Goal: Information Seeking & Learning: Compare options

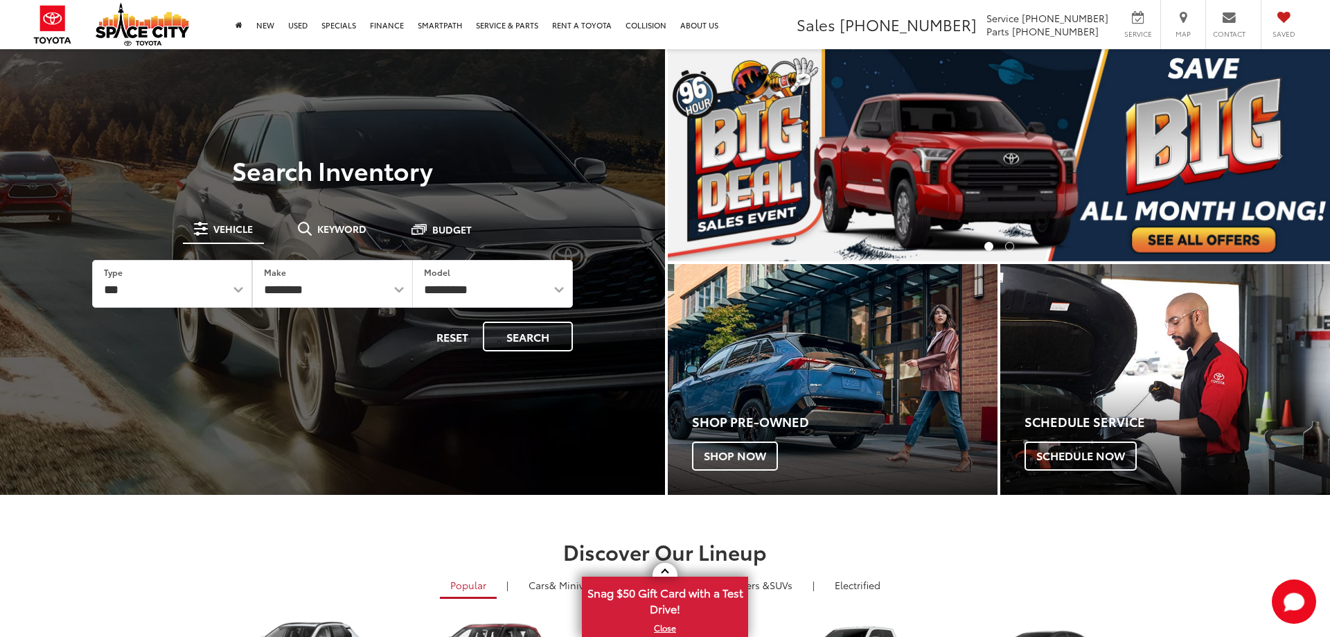
select select "******"
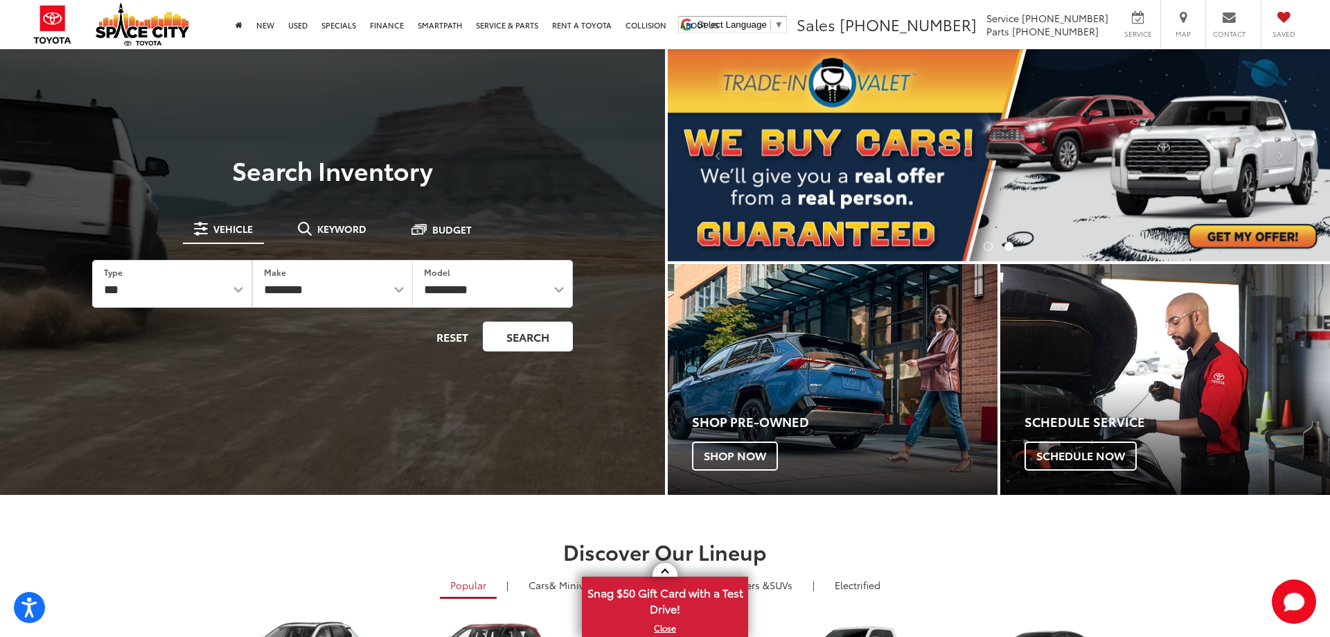
click at [504, 338] on button "Search" at bounding box center [528, 337] width 90 height 30
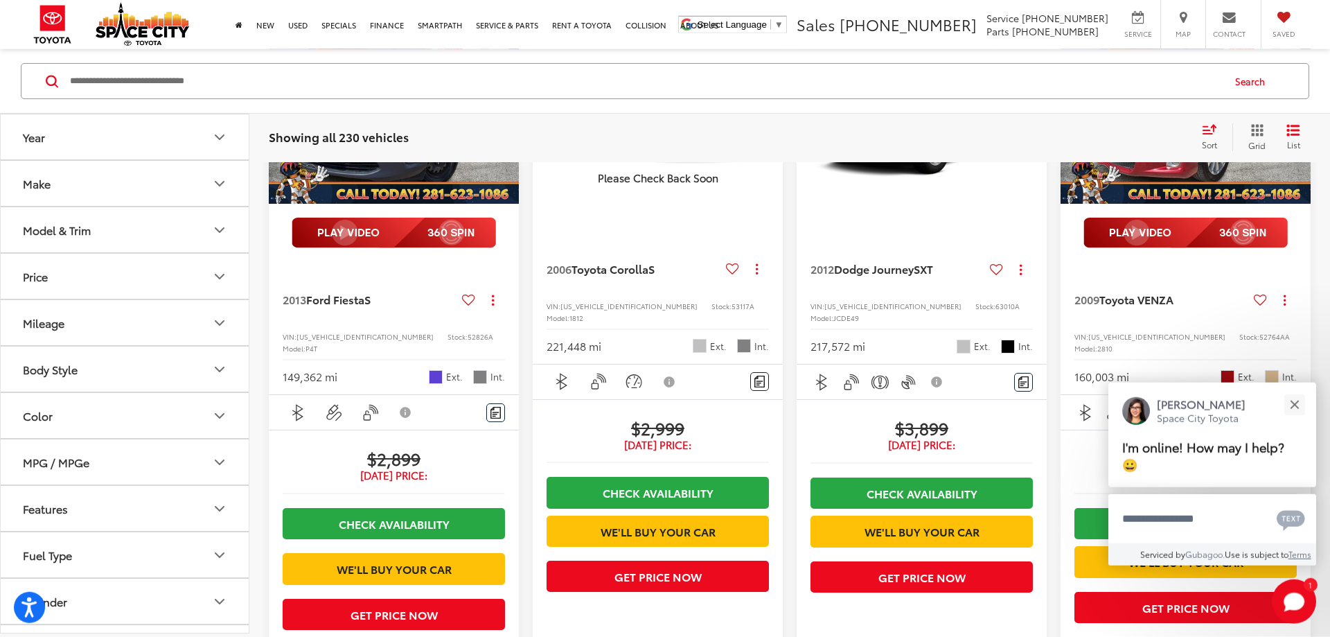
scroll to position [353, 0]
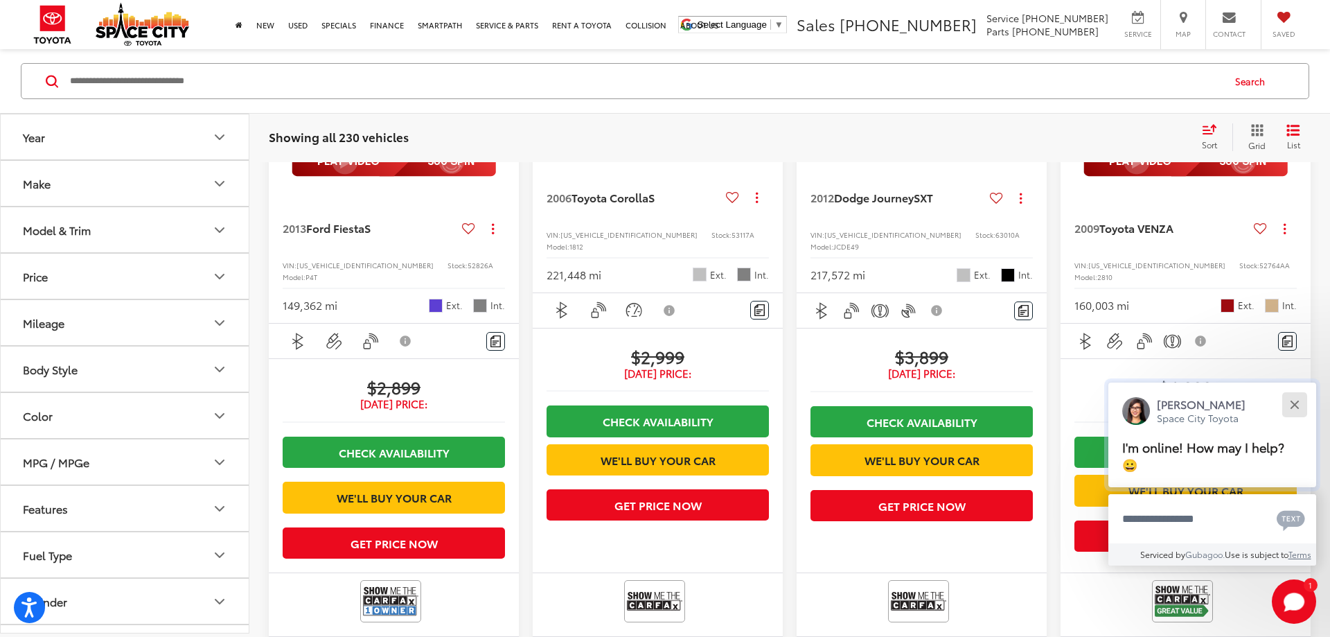
click at [1294, 401] on button "Close" at bounding box center [1295, 404] width 30 height 30
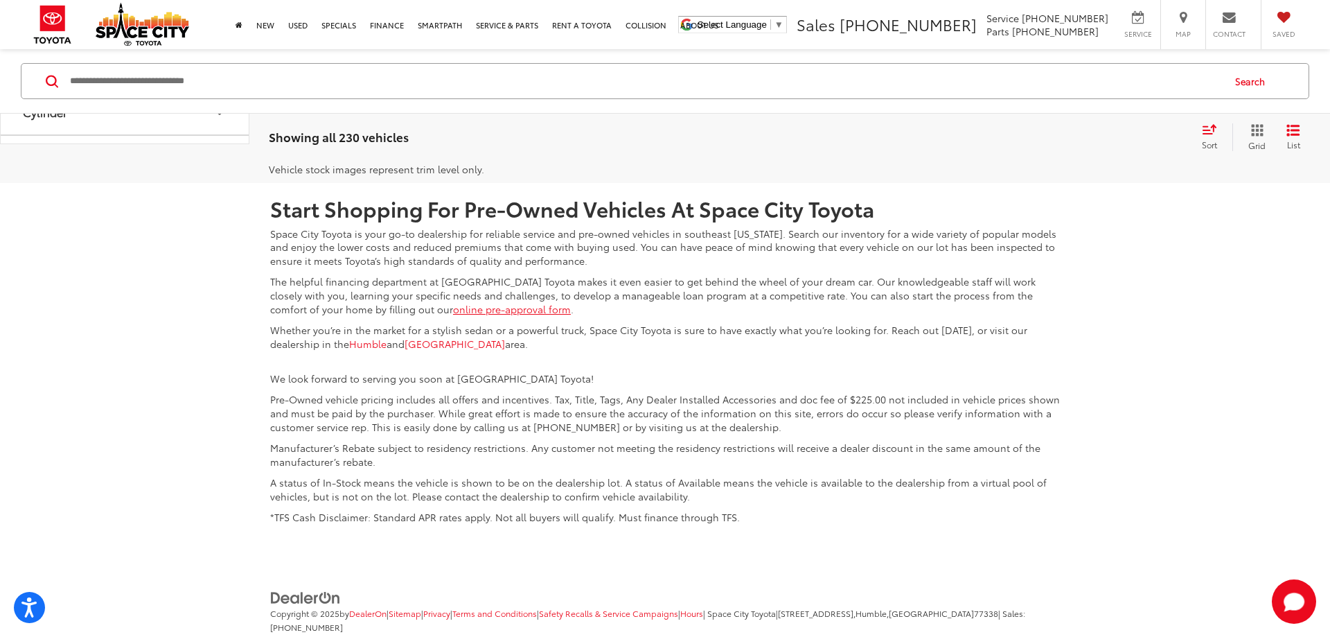
scroll to position [2403, 0]
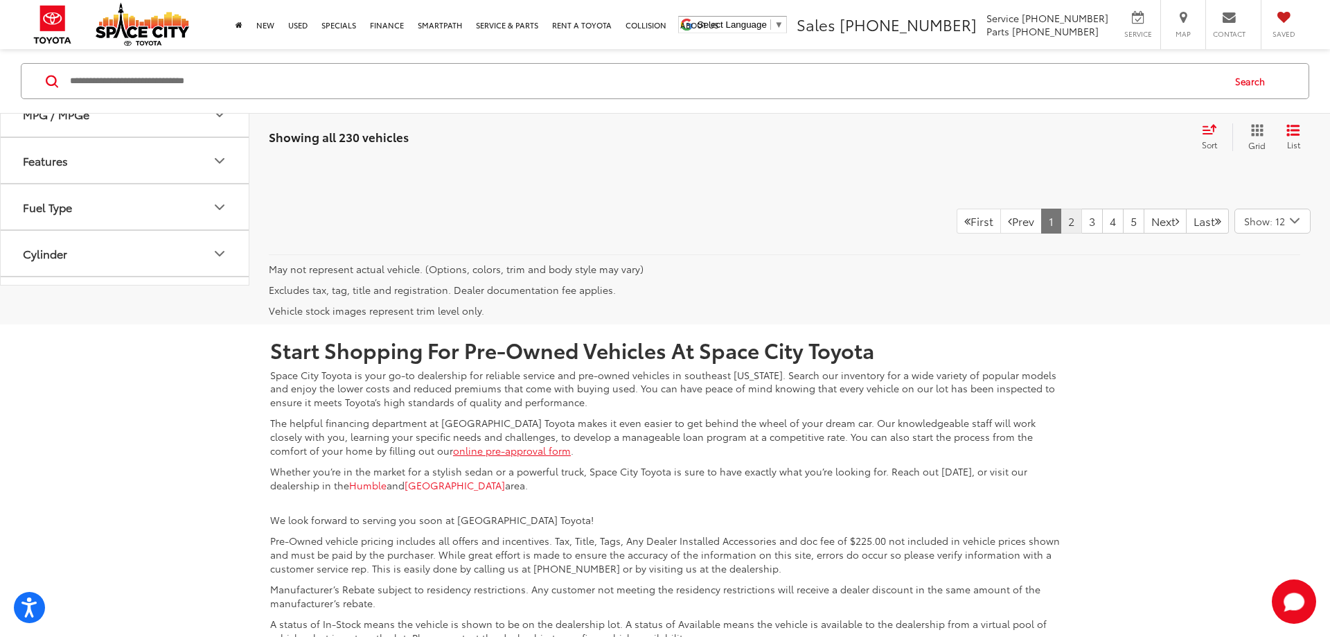
click at [1061, 234] on link "2" at bounding box center [1071, 221] width 21 height 25
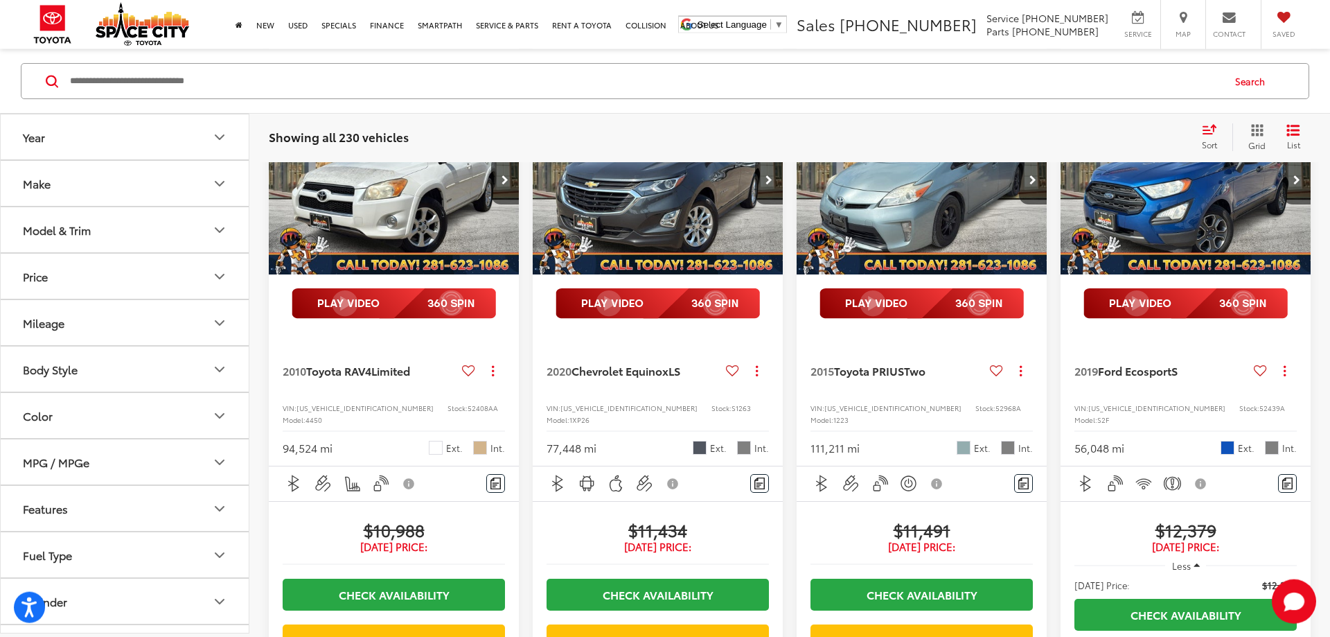
scroll to position [1696, 0]
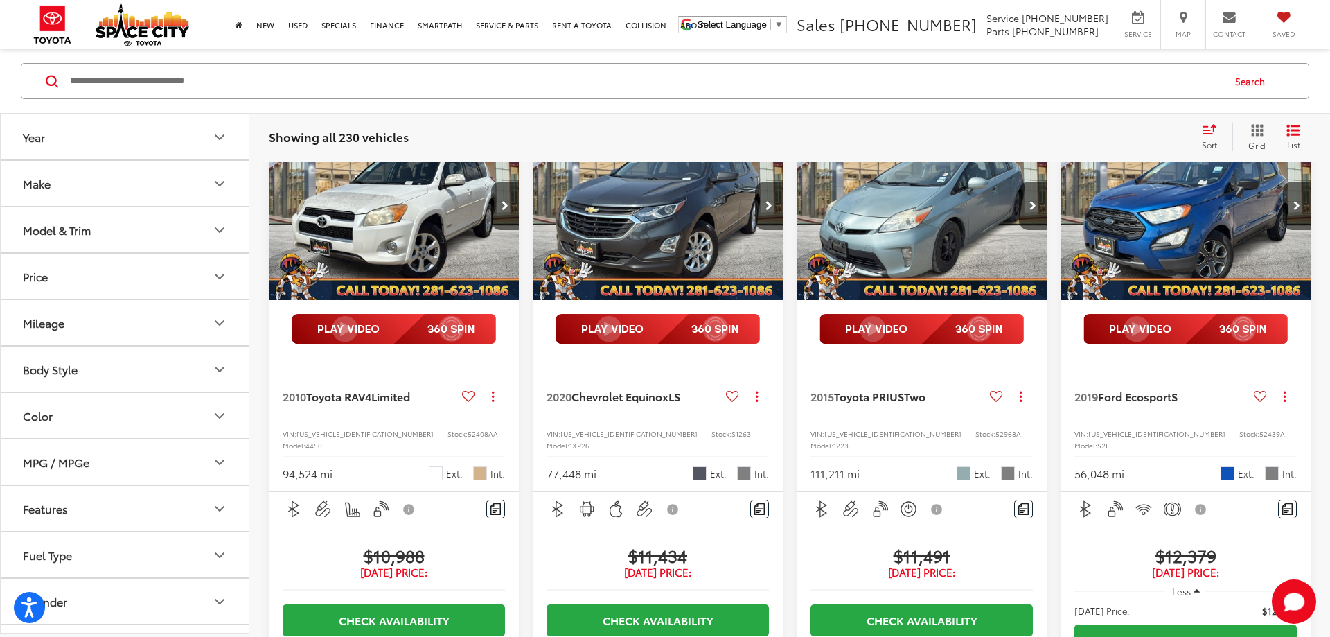
click at [651, 297] on img "2020 Chevrolet Equinox LS 0" at bounding box center [658, 206] width 252 height 189
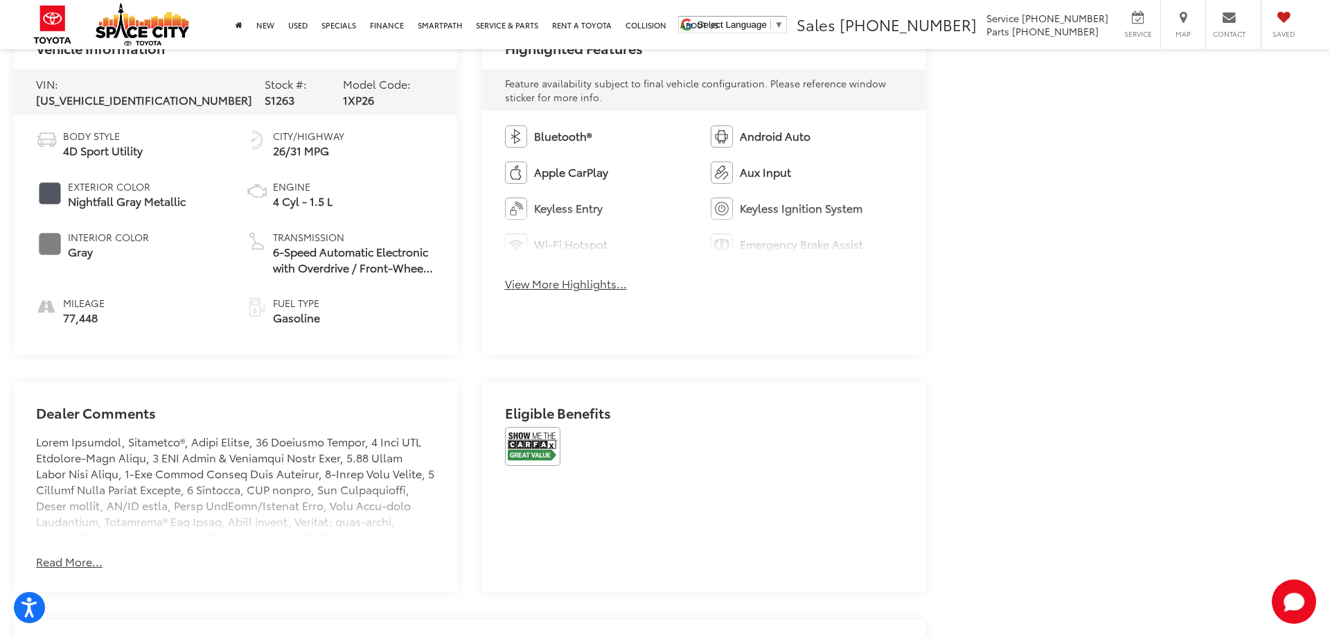
scroll to position [848, 0]
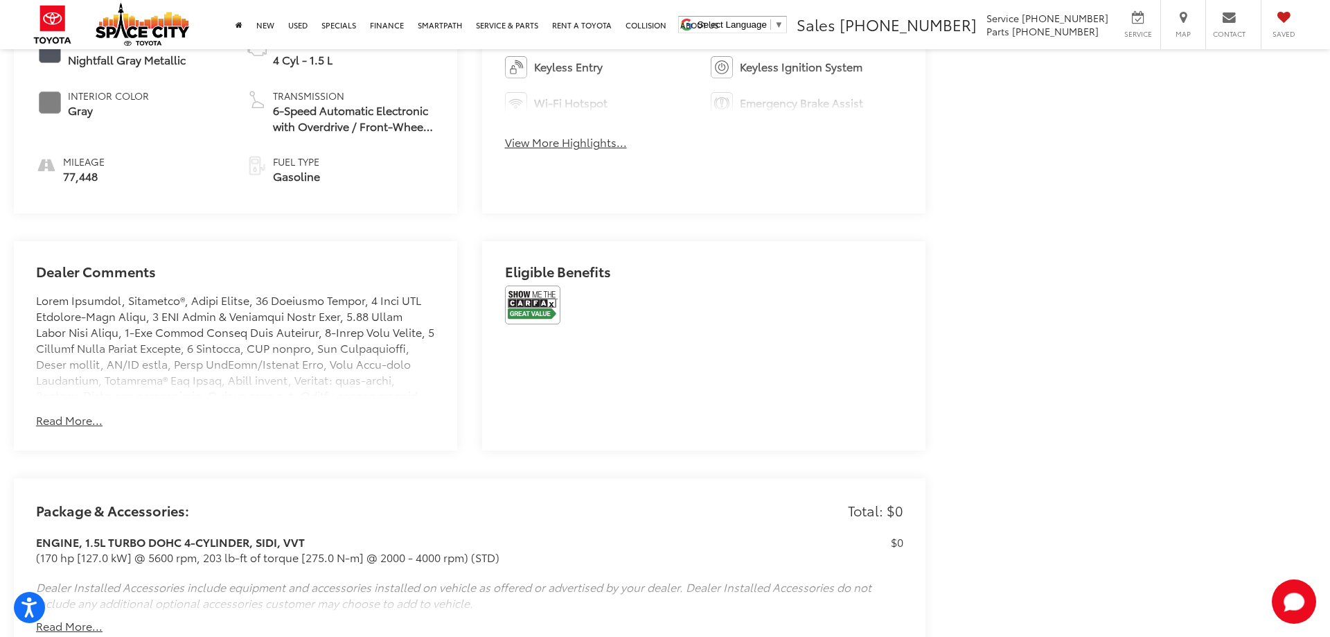
click at [78, 417] on button "Read More..." at bounding box center [69, 420] width 67 height 16
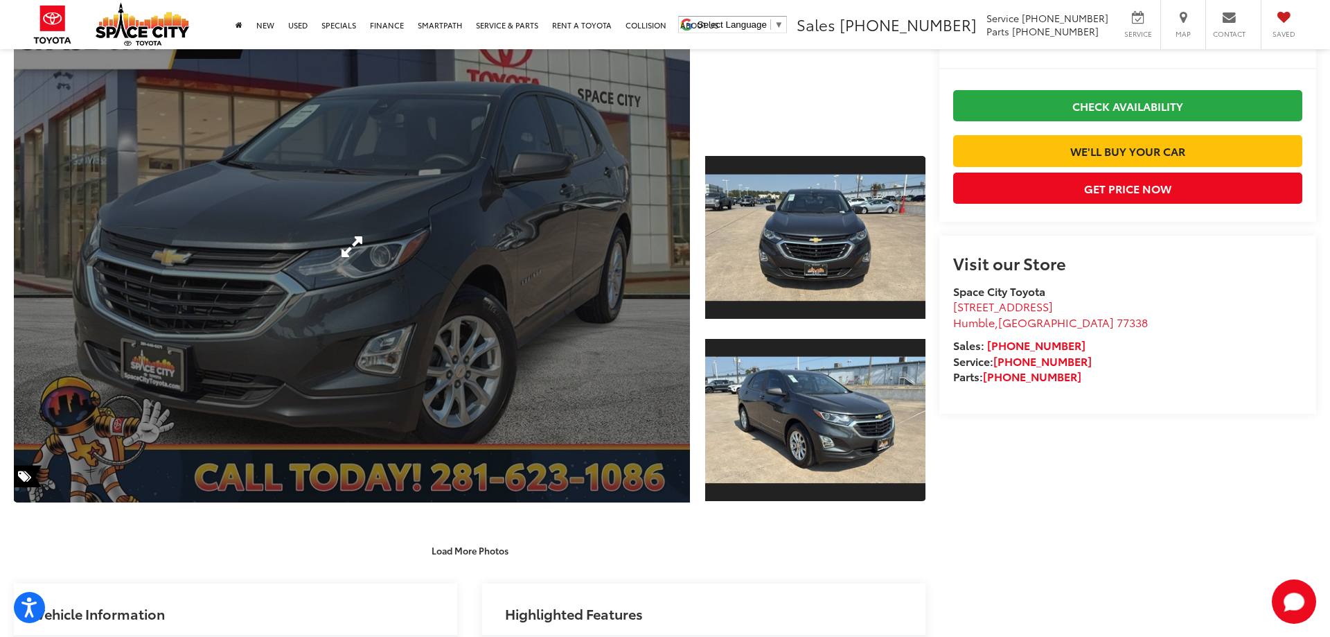
scroll to position [283, 0]
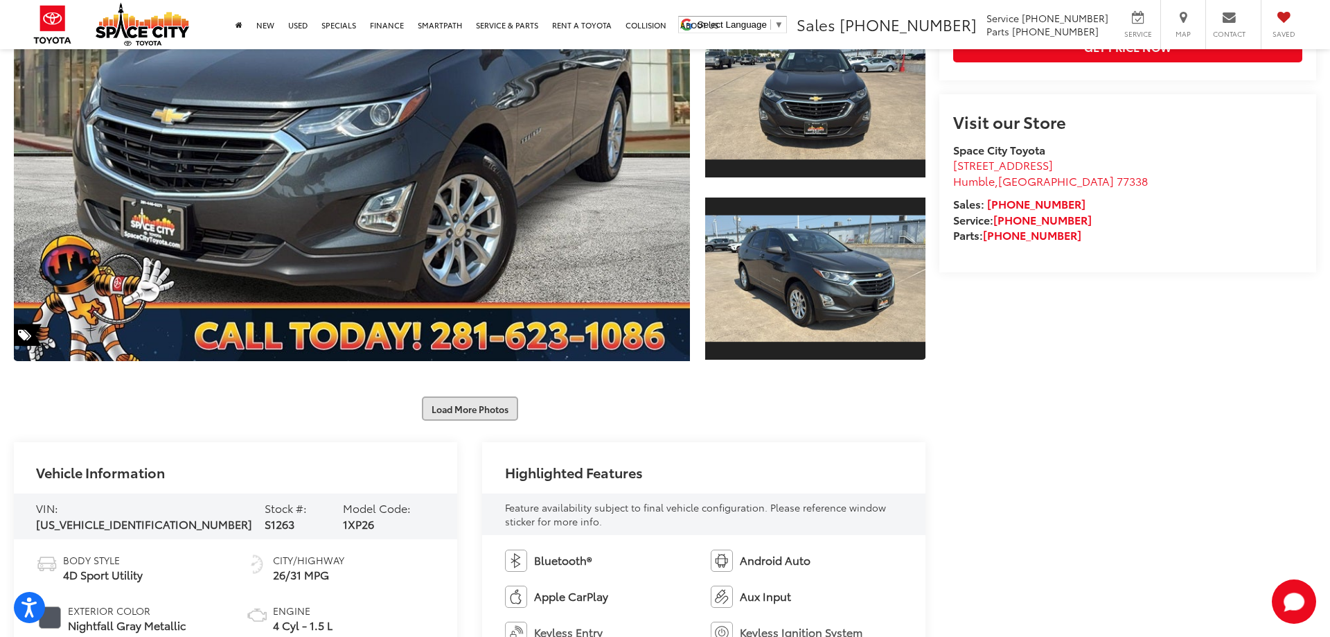
click at [459, 412] on button "Load More Photos" at bounding box center [470, 408] width 96 height 24
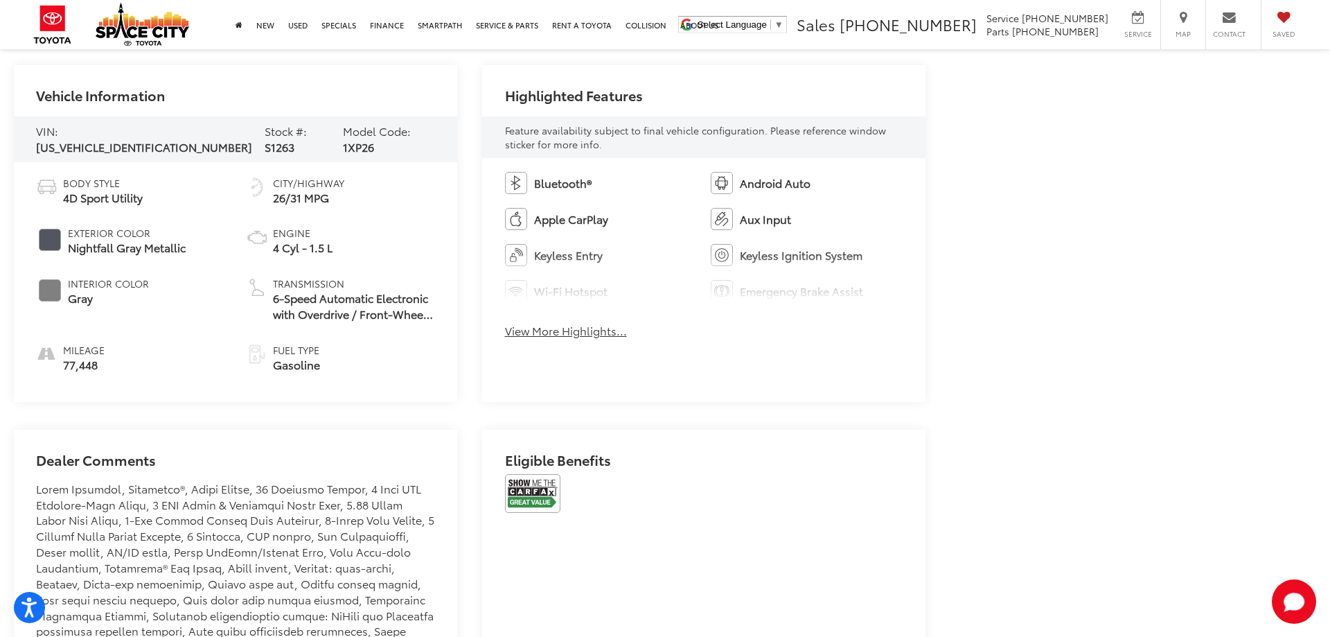
scroll to position [1272, 0]
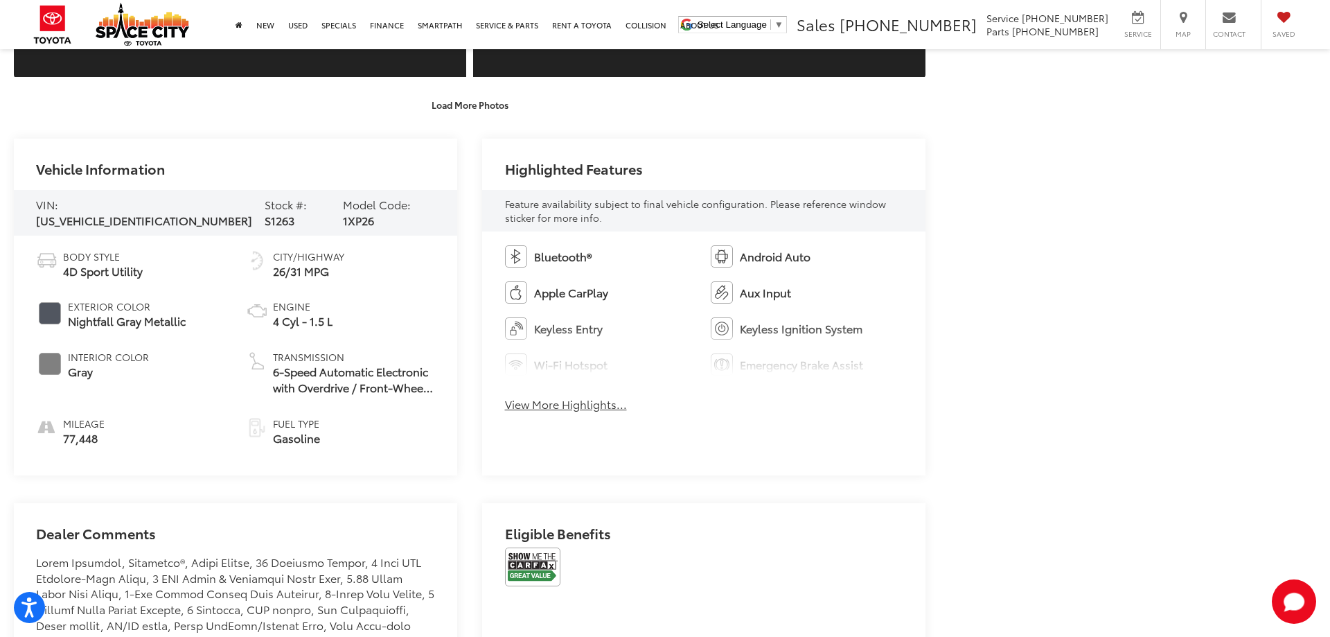
click at [568, 405] on button "View More Highlights..." at bounding box center [566, 404] width 122 height 16
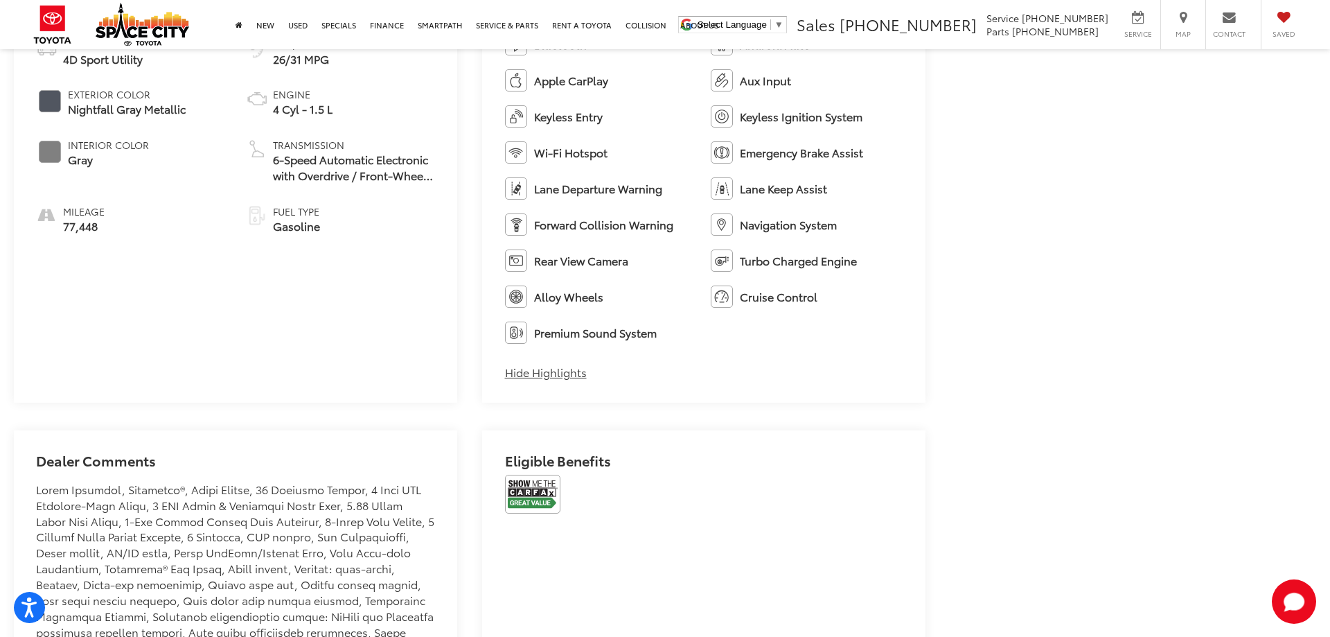
scroll to position [1626, 0]
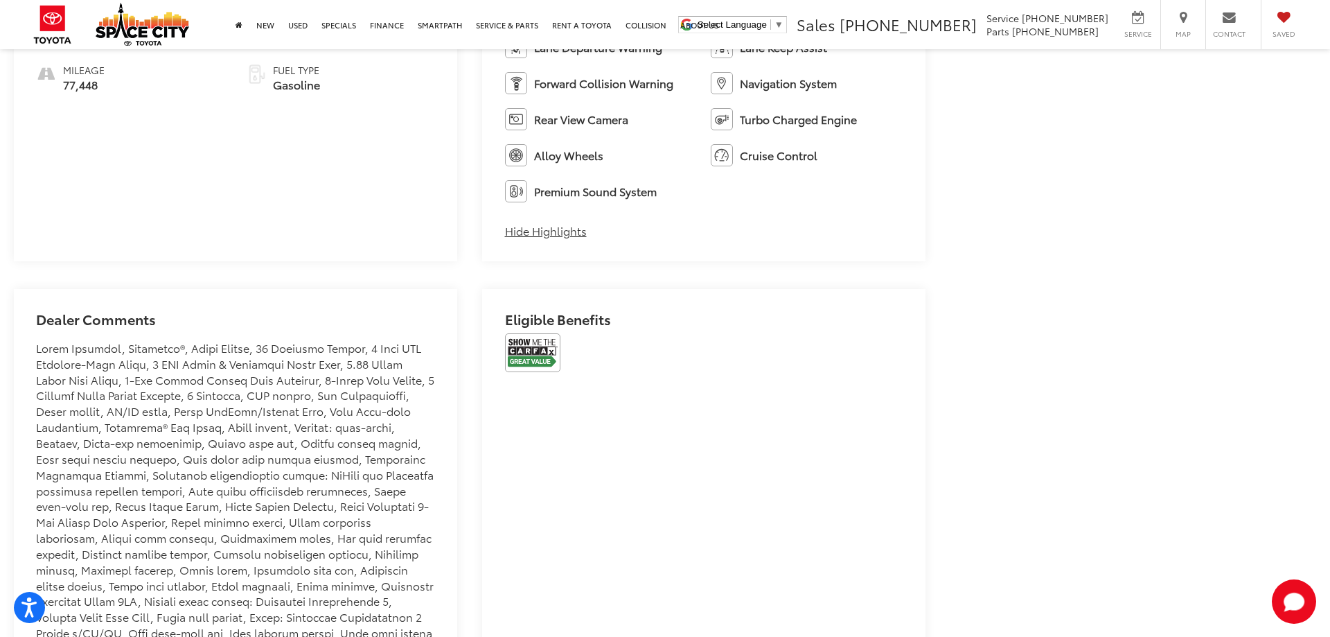
click at [539, 350] on img at bounding box center [532, 352] width 55 height 39
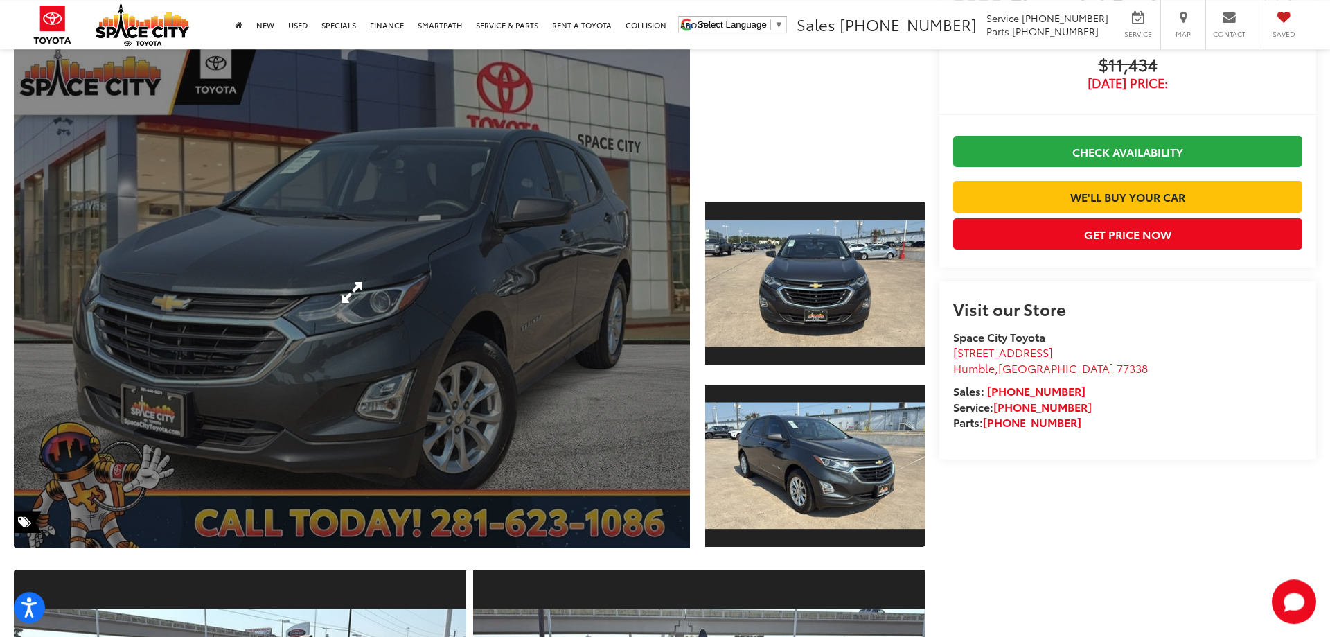
scroll to position [141, 0]
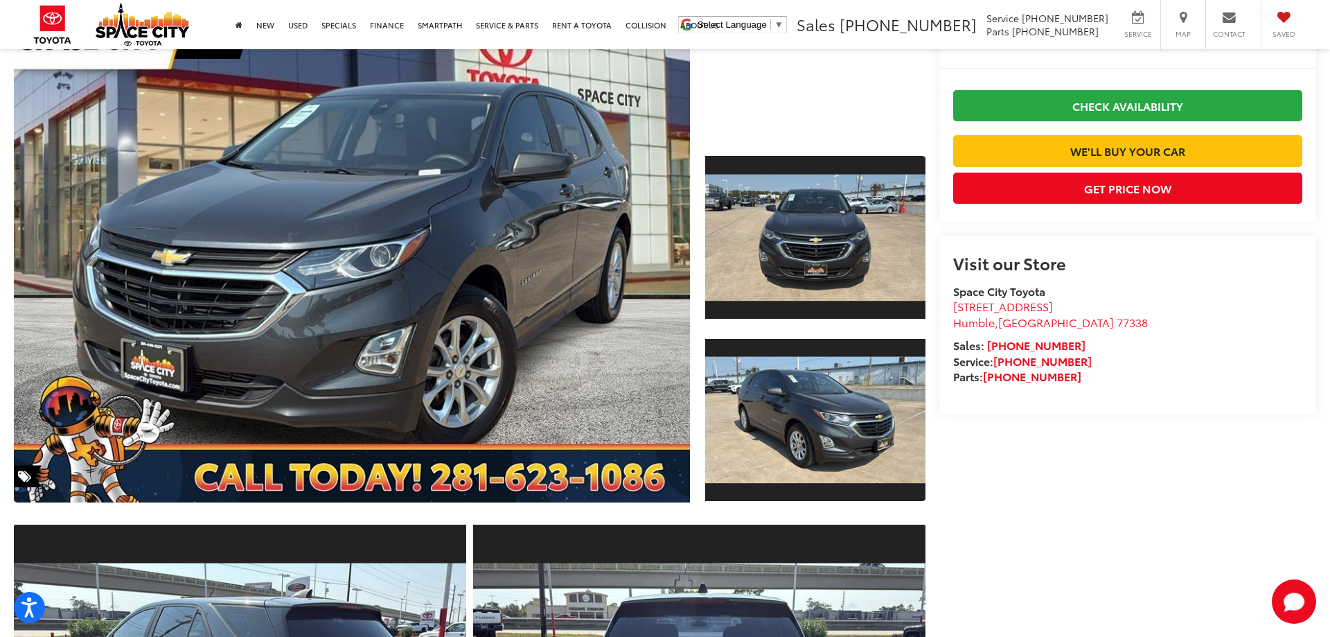
click at [954, 128] on capital-one-entry-button at bounding box center [954, 128] width 0 height 0
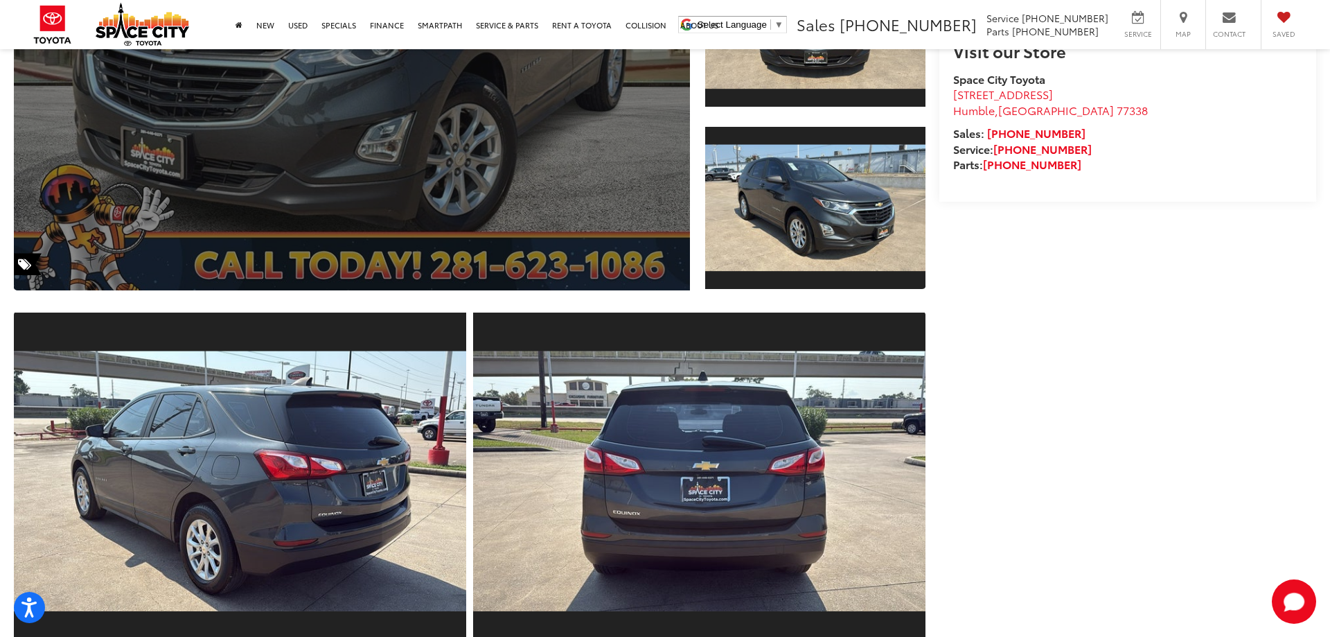
scroll to position [0, 0]
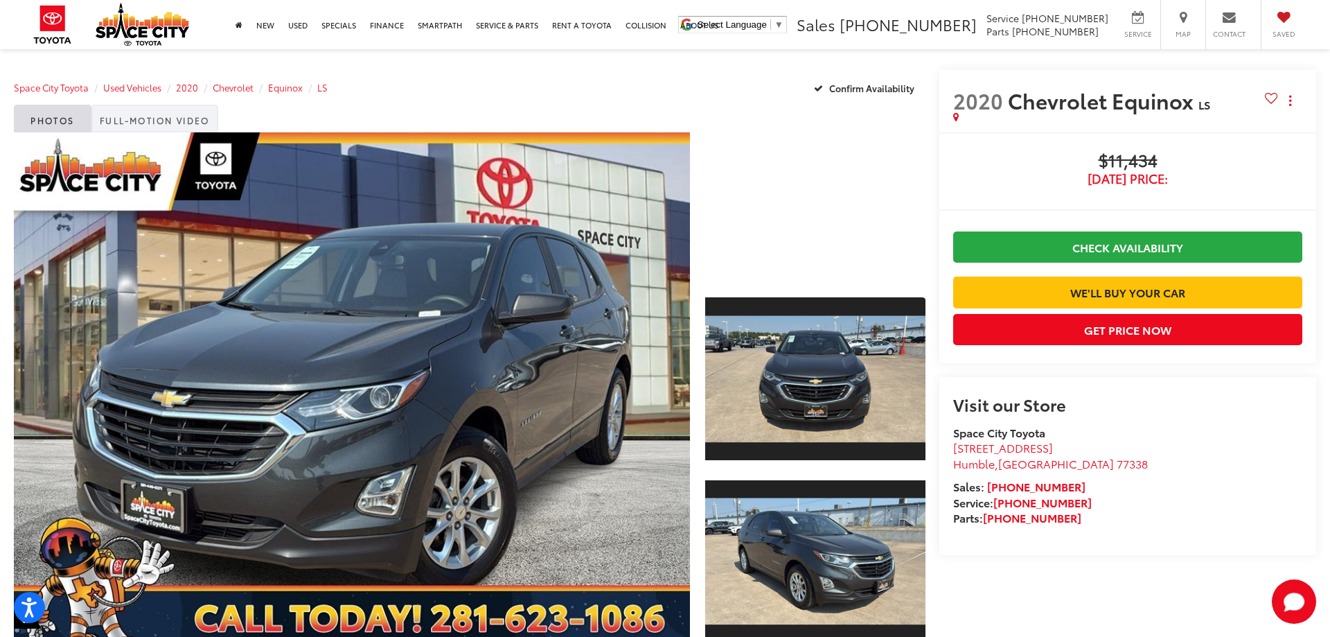
click at [193, 123] on link "Full-Motion Video" at bounding box center [154, 119] width 127 height 28
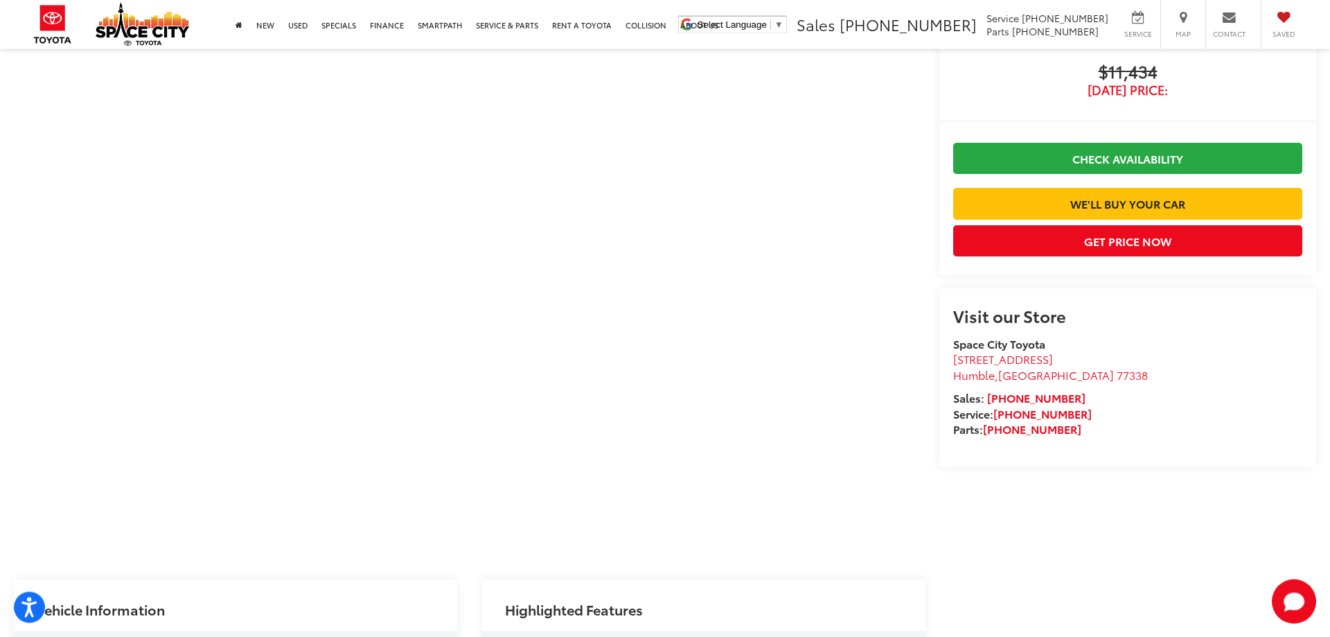
scroll to position [212, 0]
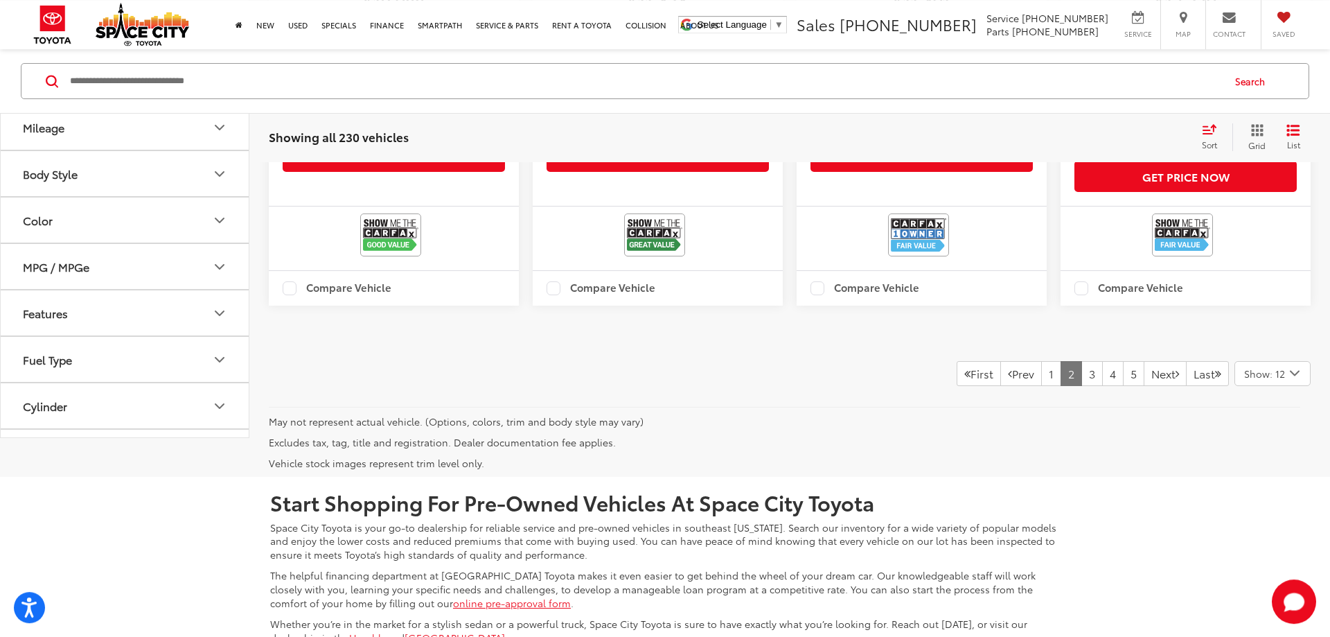
scroll to position [2351, 0]
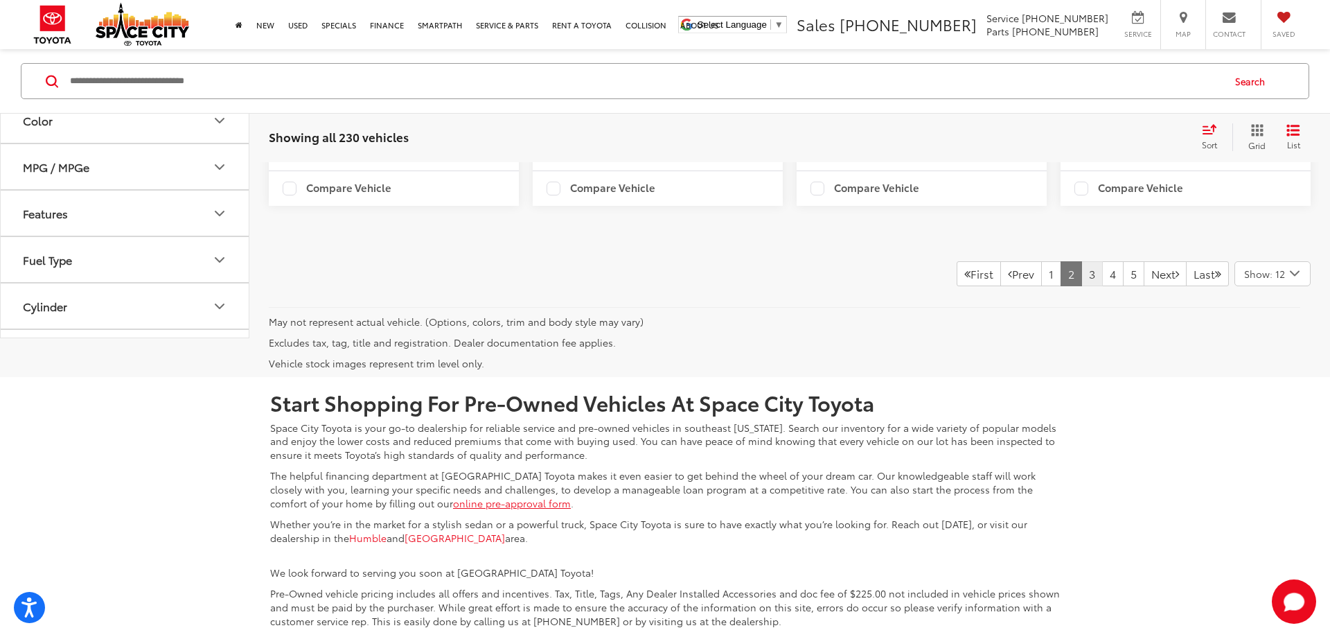
click at [1082, 286] on link "3" at bounding box center [1092, 273] width 21 height 25
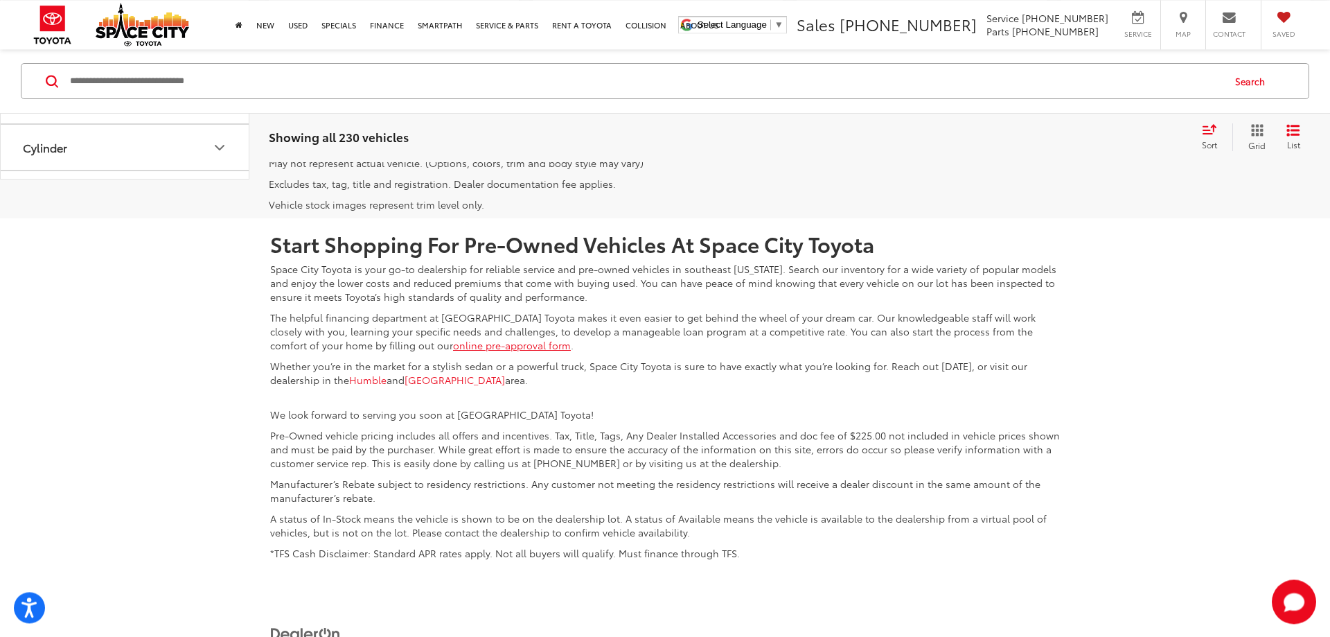
scroll to position [2536, 0]
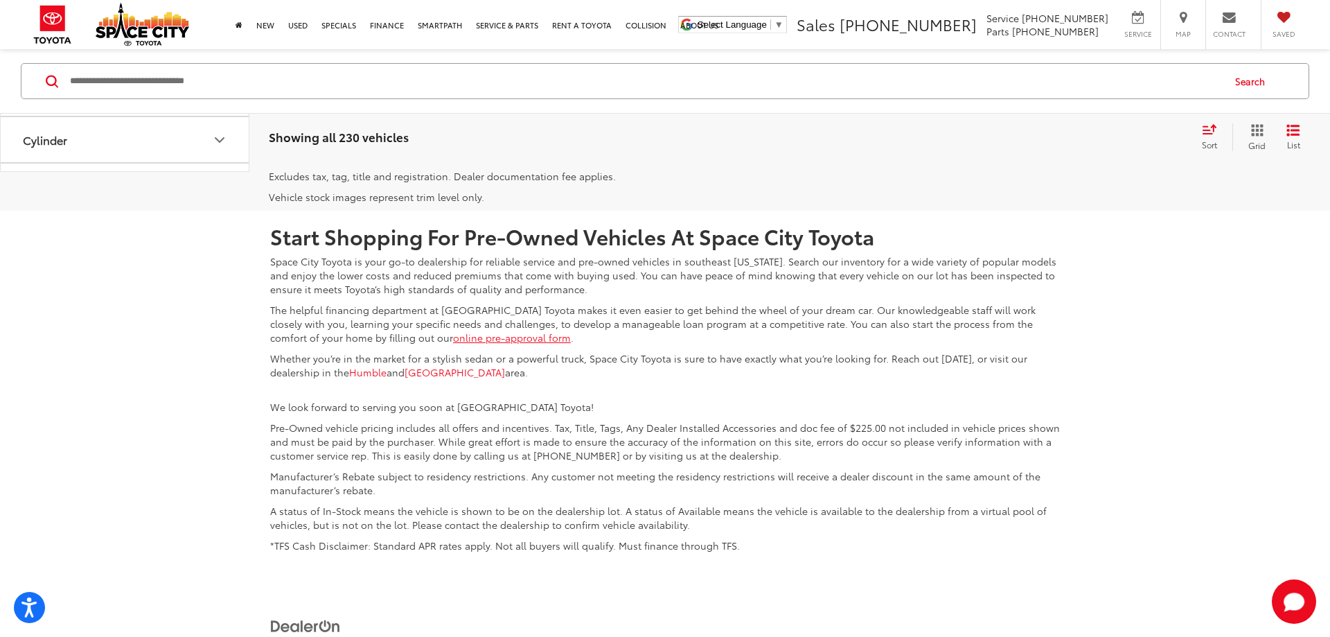
click at [1103, 120] on link "4" at bounding box center [1113, 107] width 21 height 25
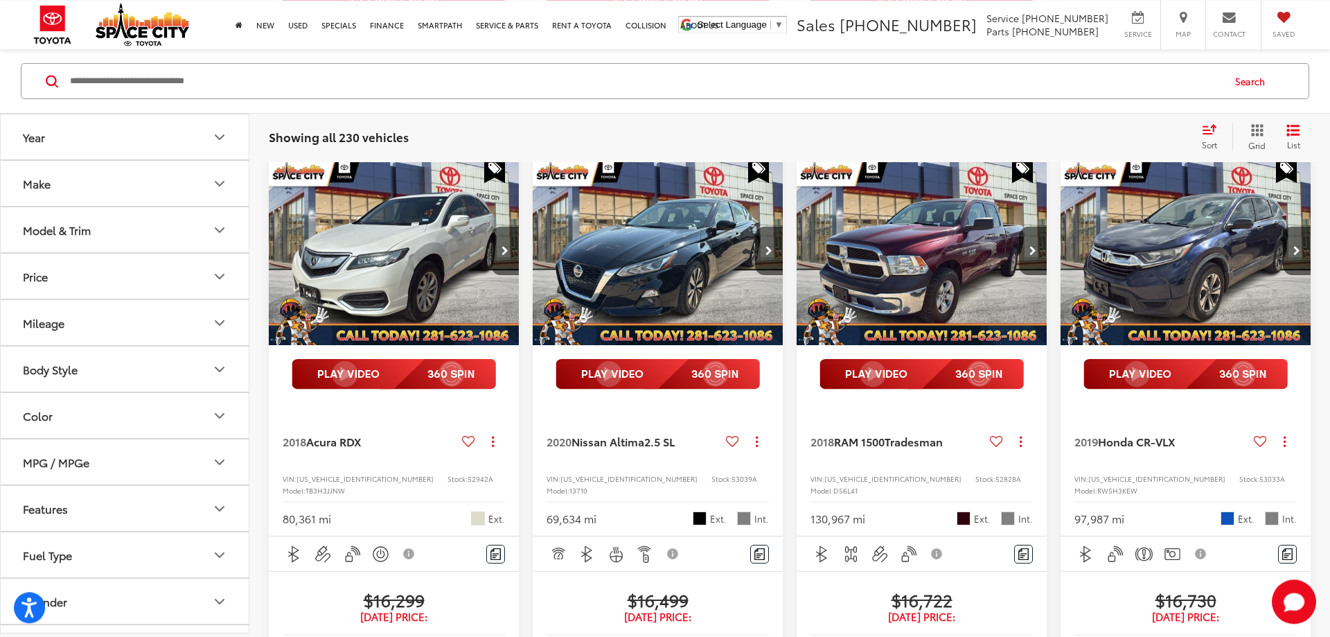
scroll to position [840, 0]
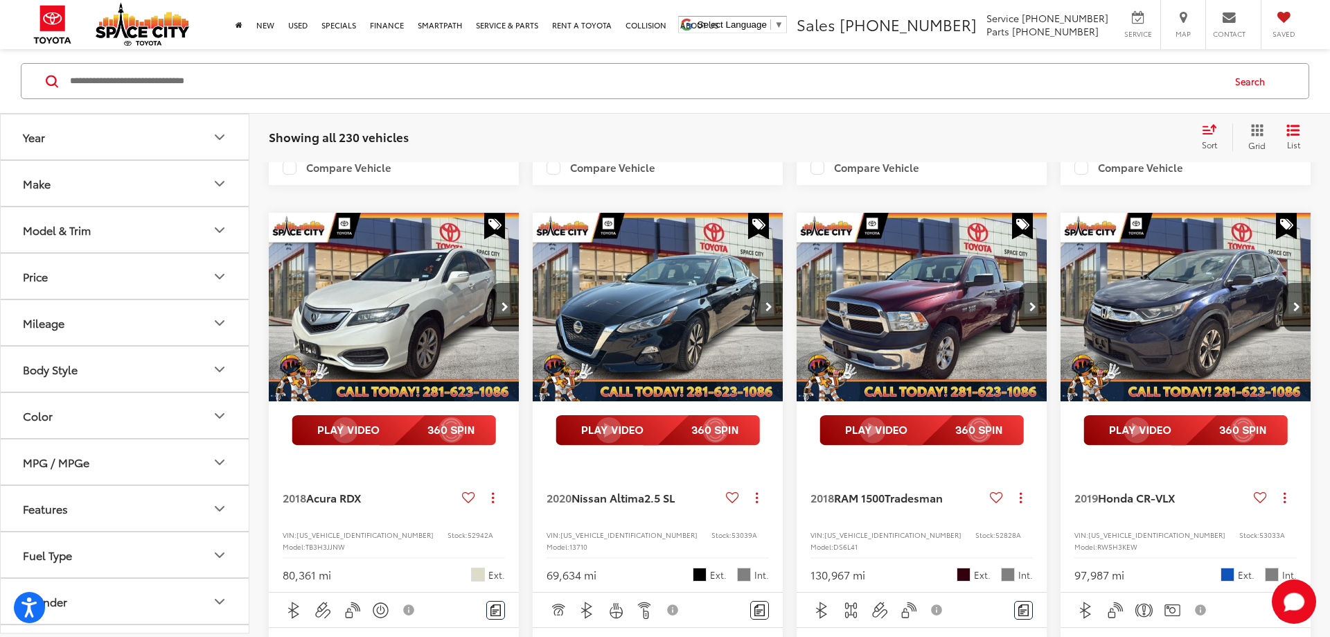
click at [396, 367] on img "2018 Acura RDX Base 0" at bounding box center [394, 307] width 252 height 189
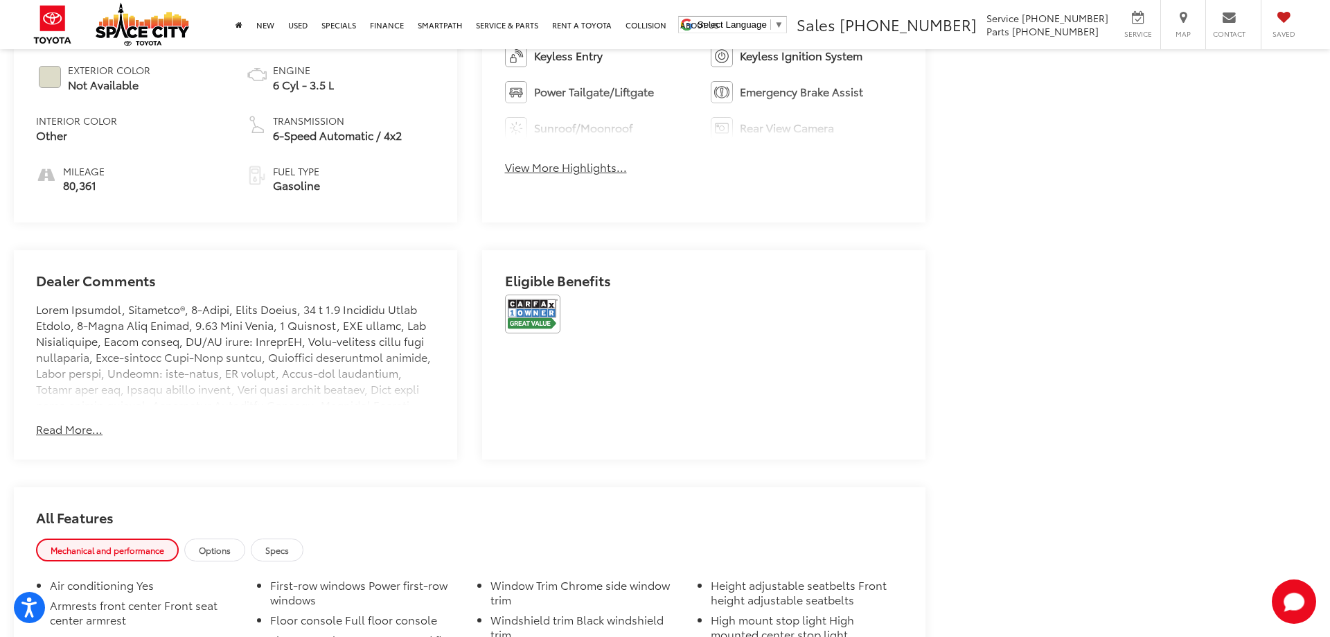
scroll to position [848, 0]
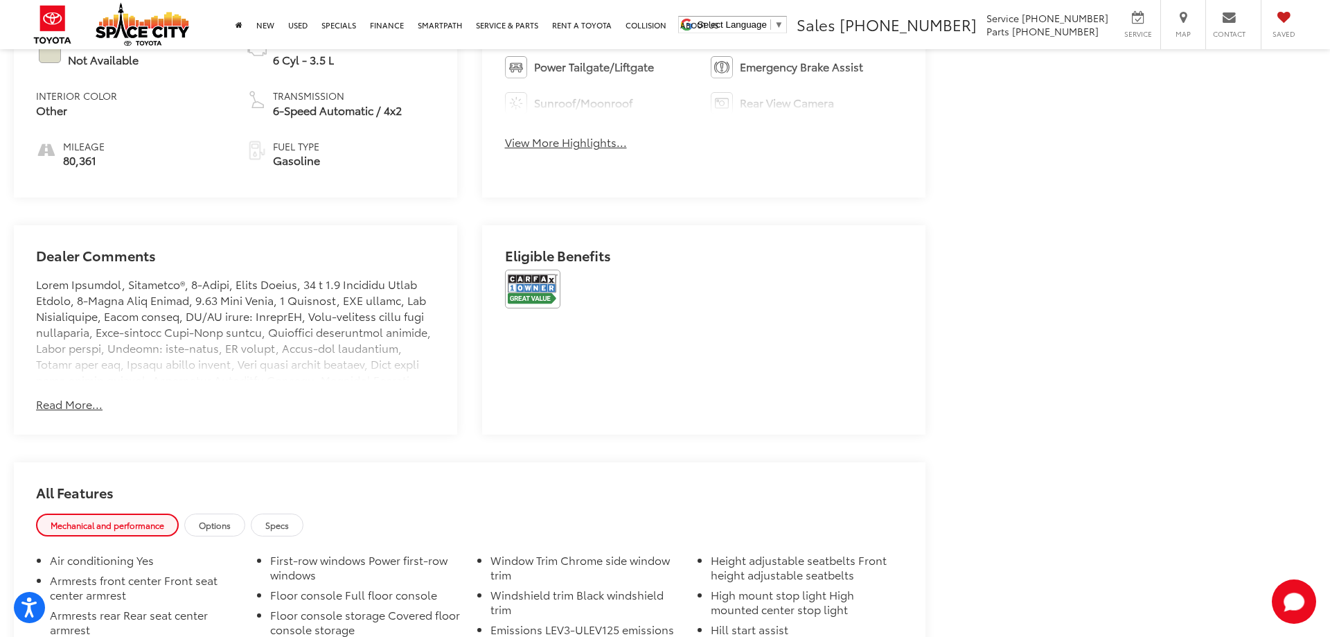
click at [534, 287] on img at bounding box center [532, 289] width 55 height 39
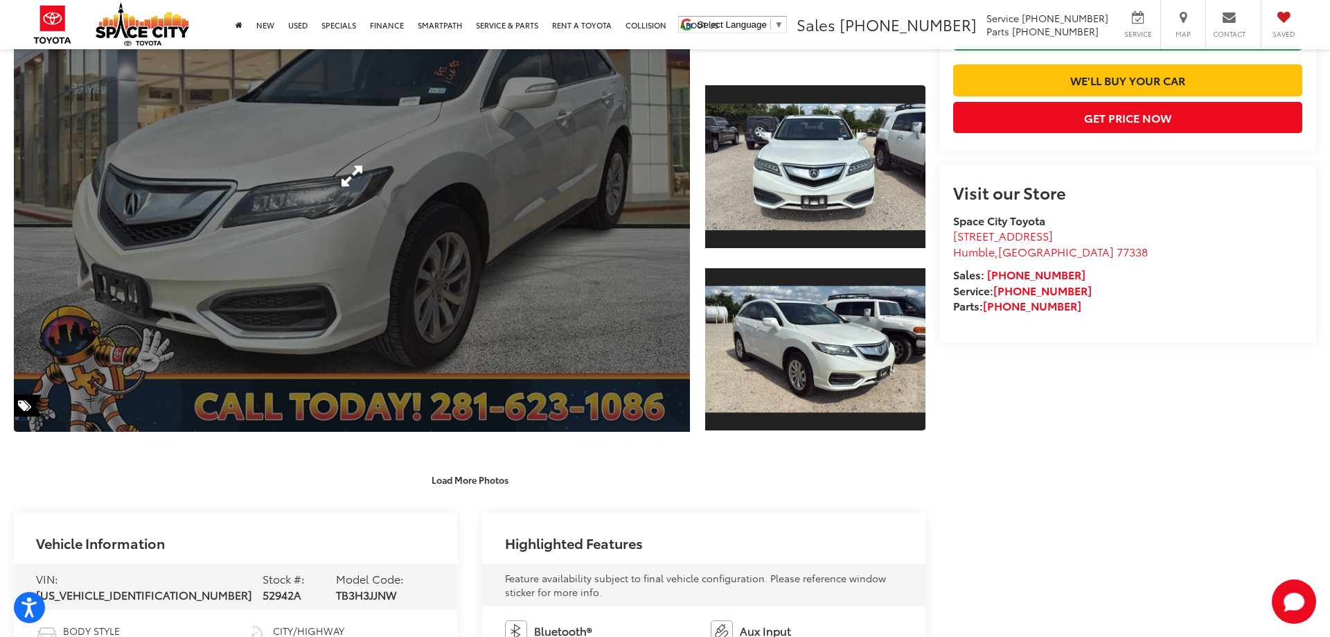
scroll to position [141, 0]
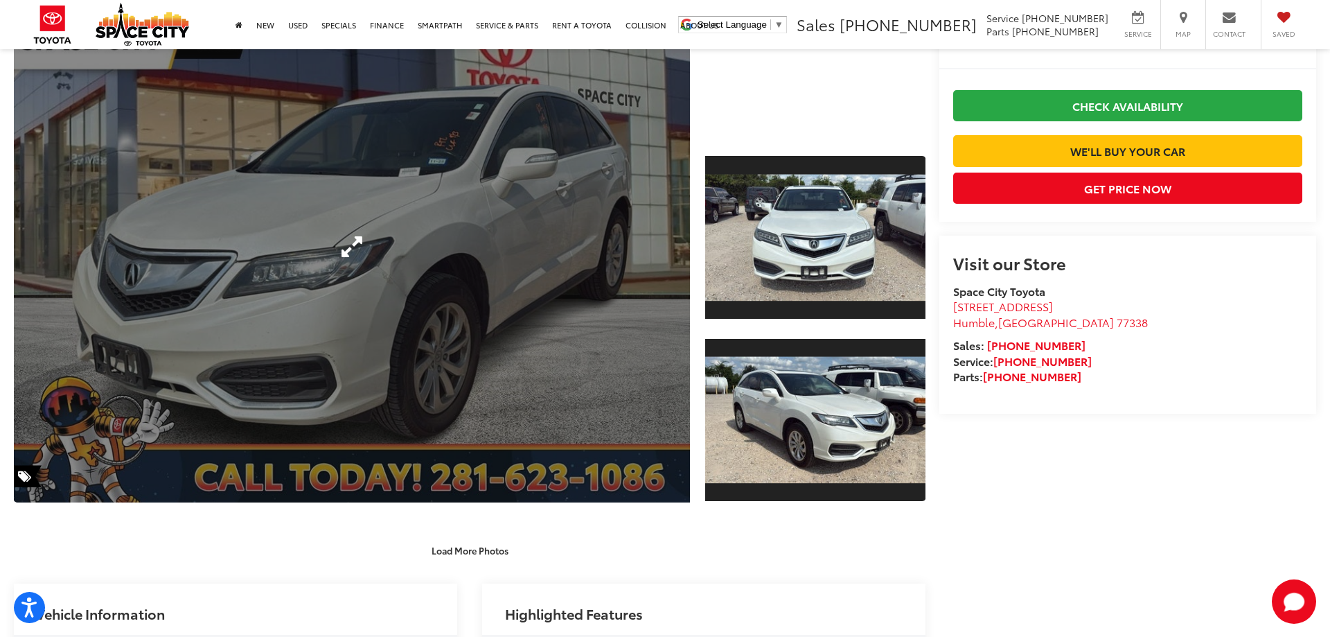
click at [526, 248] on link "Expand Photo 0" at bounding box center [352, 246] width 676 height 511
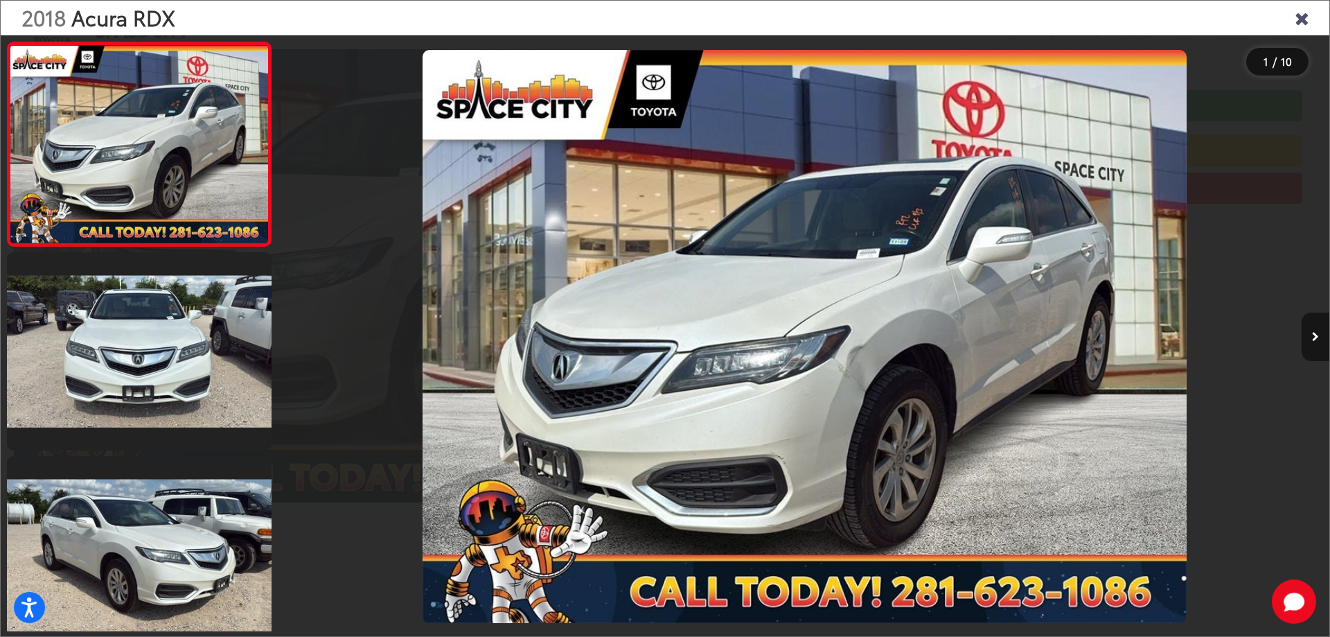
click at [1309, 329] on button "Next image" at bounding box center [1316, 337] width 28 height 49
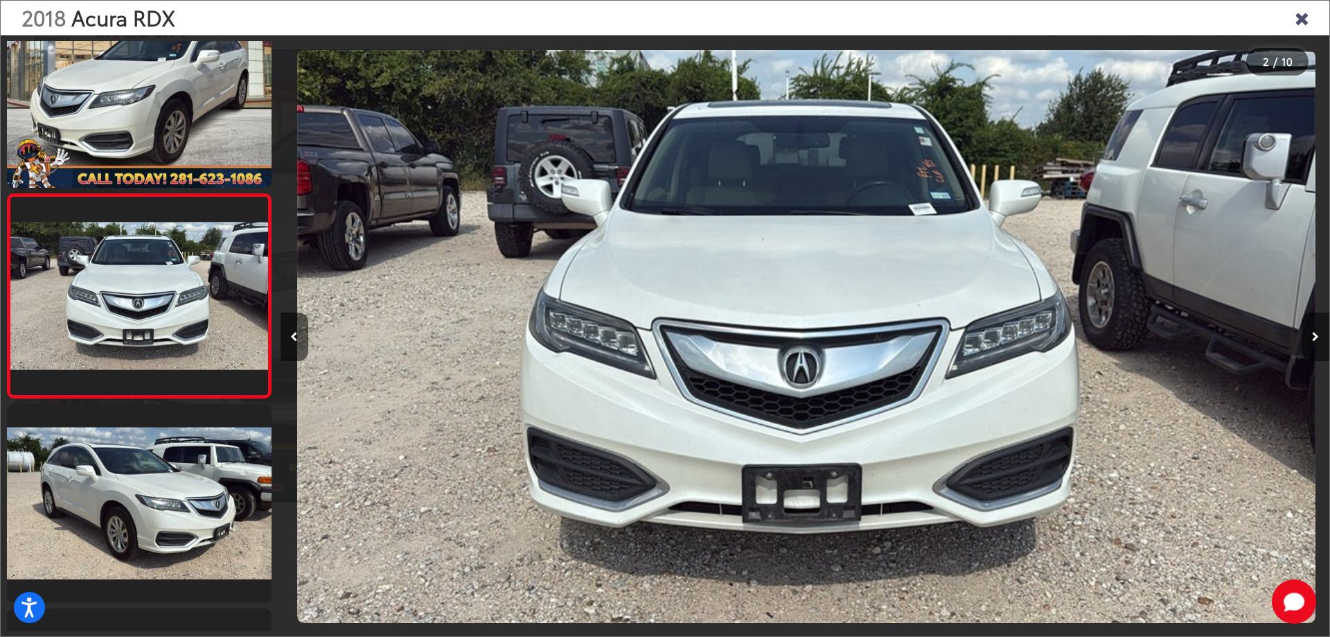
scroll to position [0, 1049]
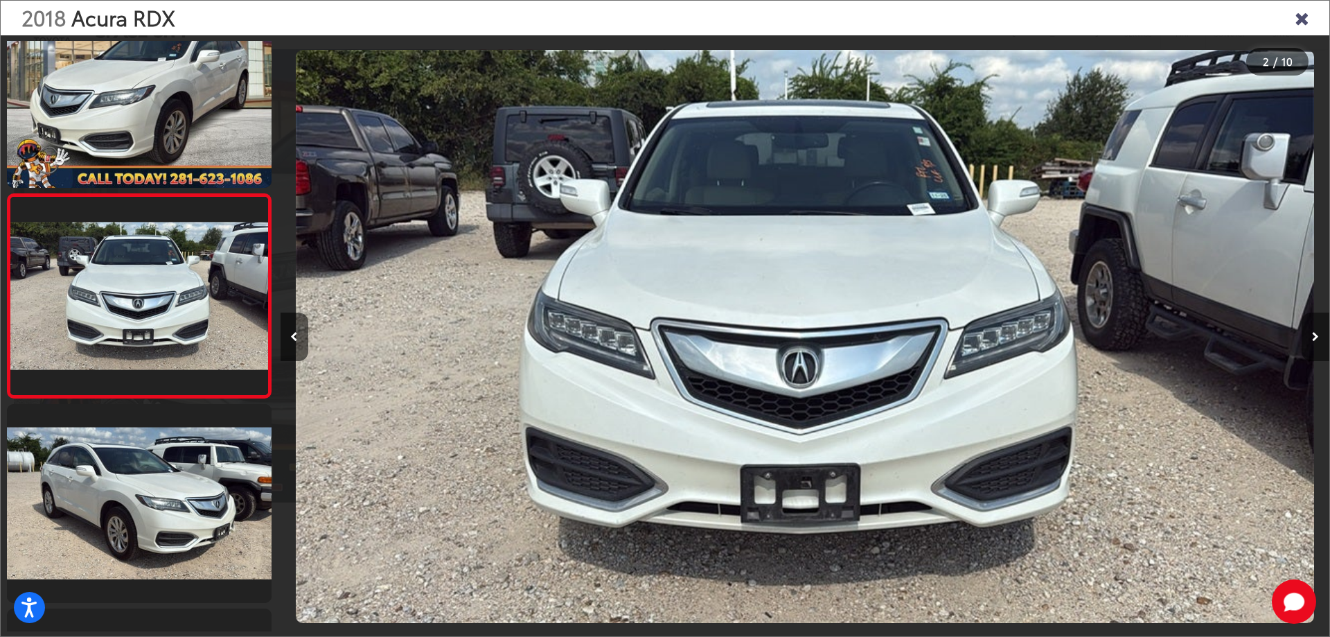
click at [1308, 329] on button "Next image" at bounding box center [1316, 337] width 28 height 49
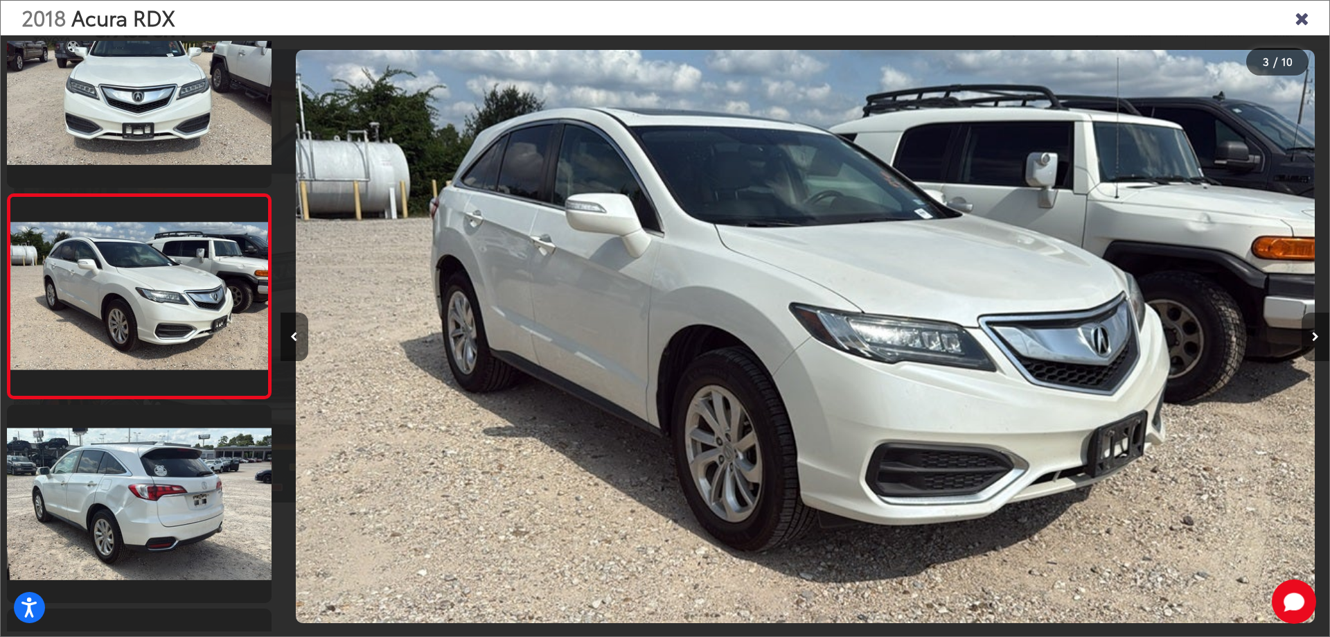
scroll to position [0, 2099]
click at [1310, 332] on button "Next image" at bounding box center [1316, 337] width 28 height 49
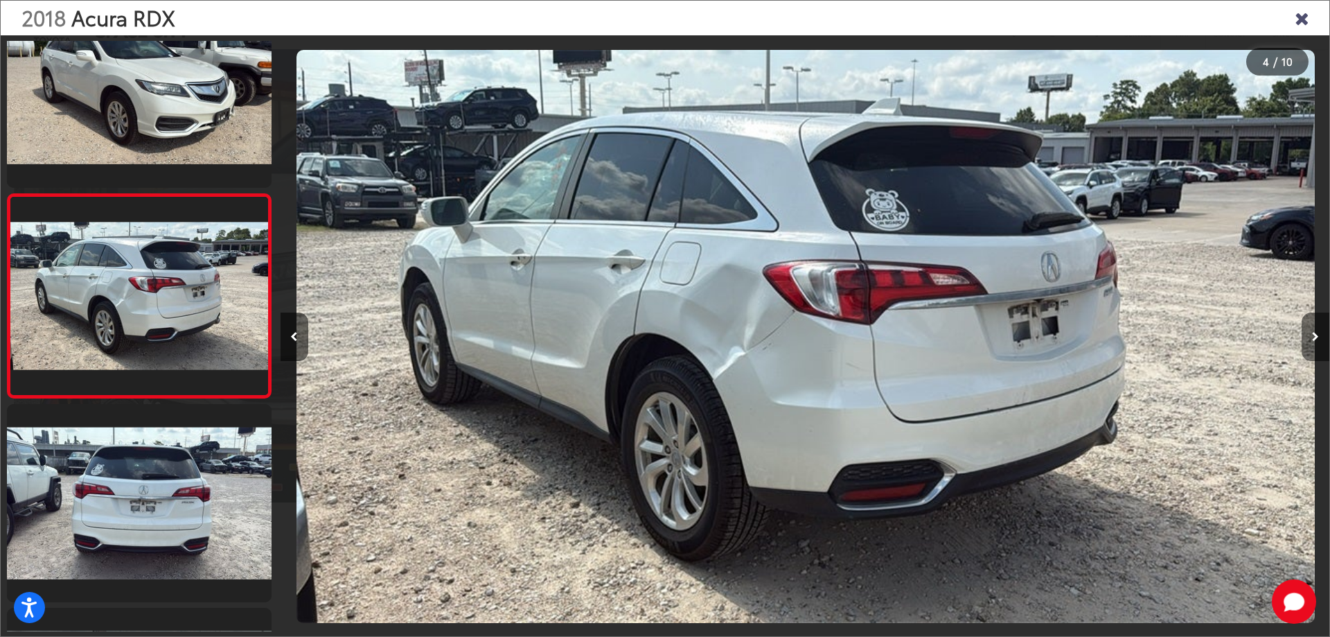
scroll to position [0, 3148]
click at [710, 332] on img "2018 Acura RDX Base 3" at bounding box center [805, 336] width 1019 height 573
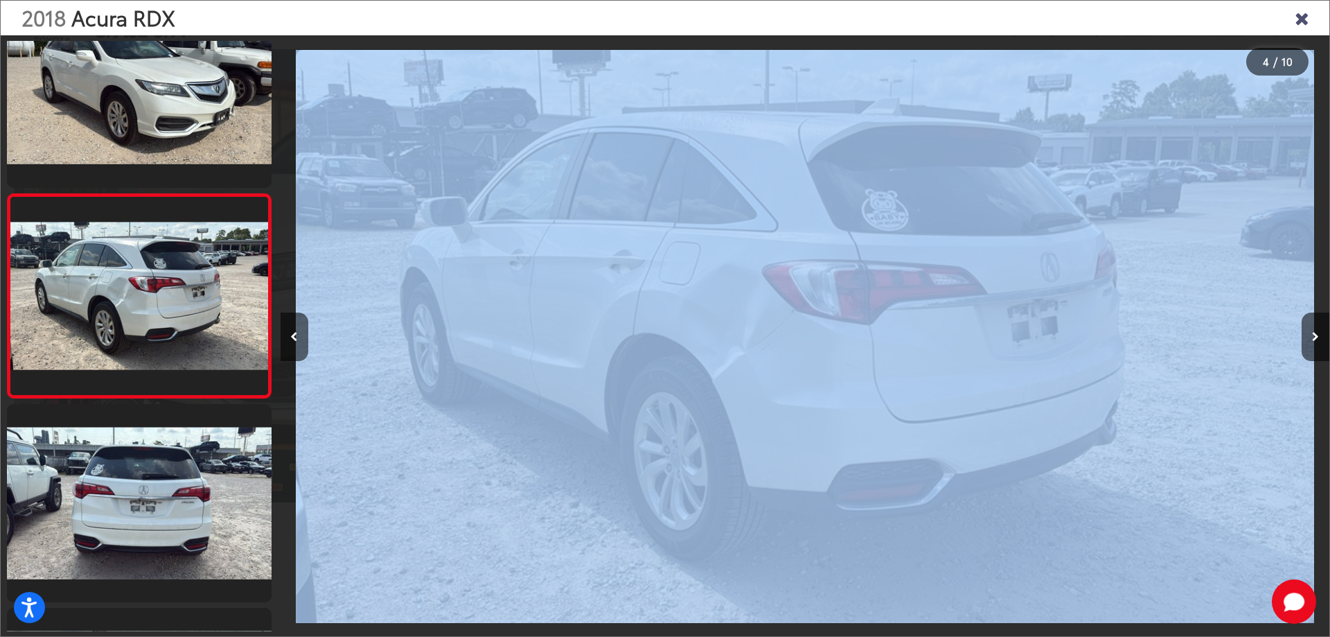
click at [969, 313] on img "2018 Acura RDX Base 3" at bounding box center [805, 336] width 1019 height 573
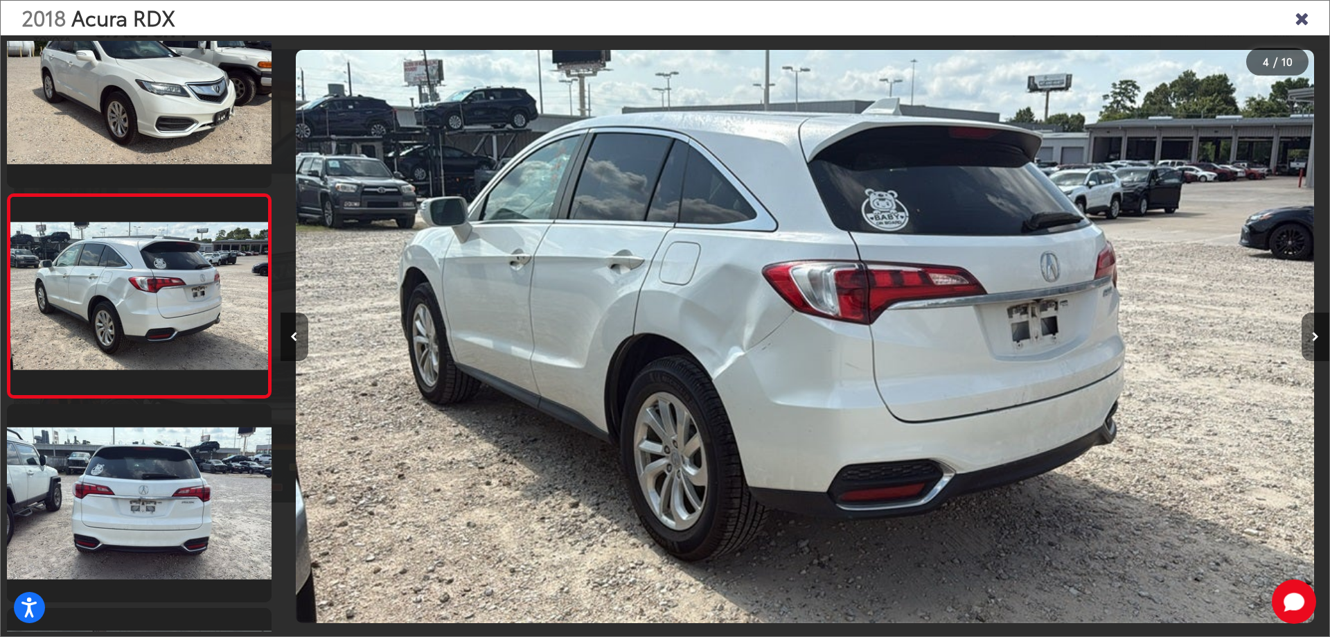
click at [1310, 328] on button "Next image" at bounding box center [1316, 337] width 28 height 49
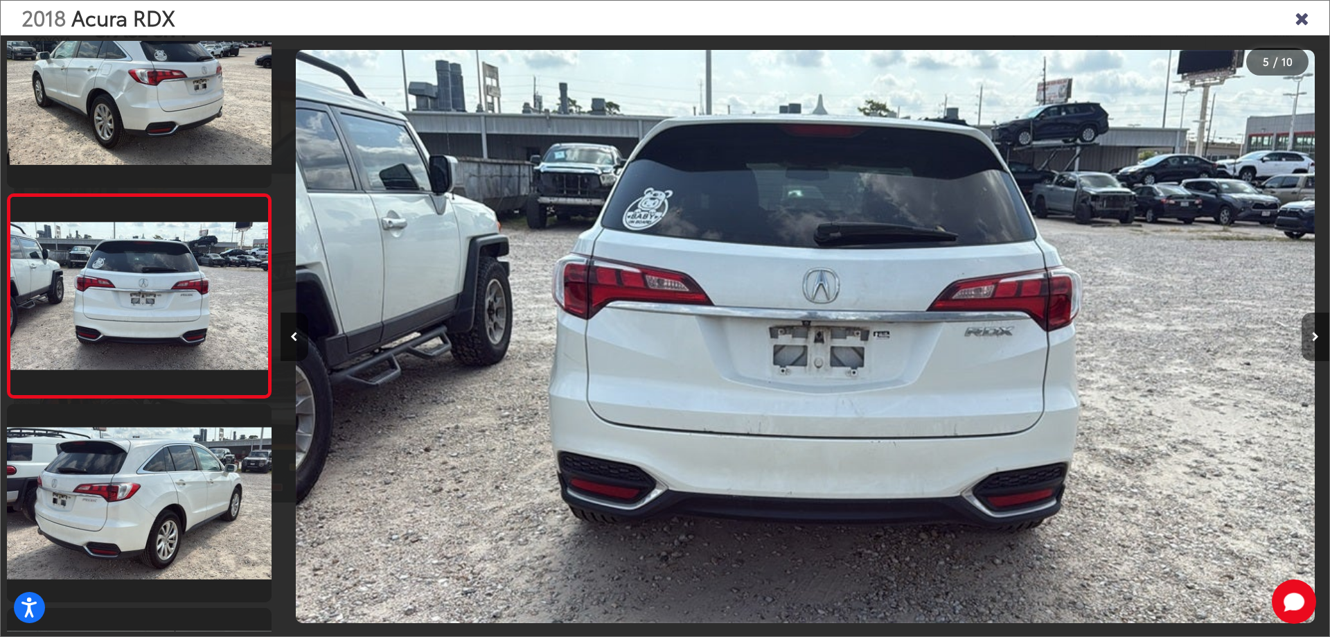
scroll to position [0, 0]
click at [1310, 328] on button "Next image" at bounding box center [1316, 337] width 28 height 49
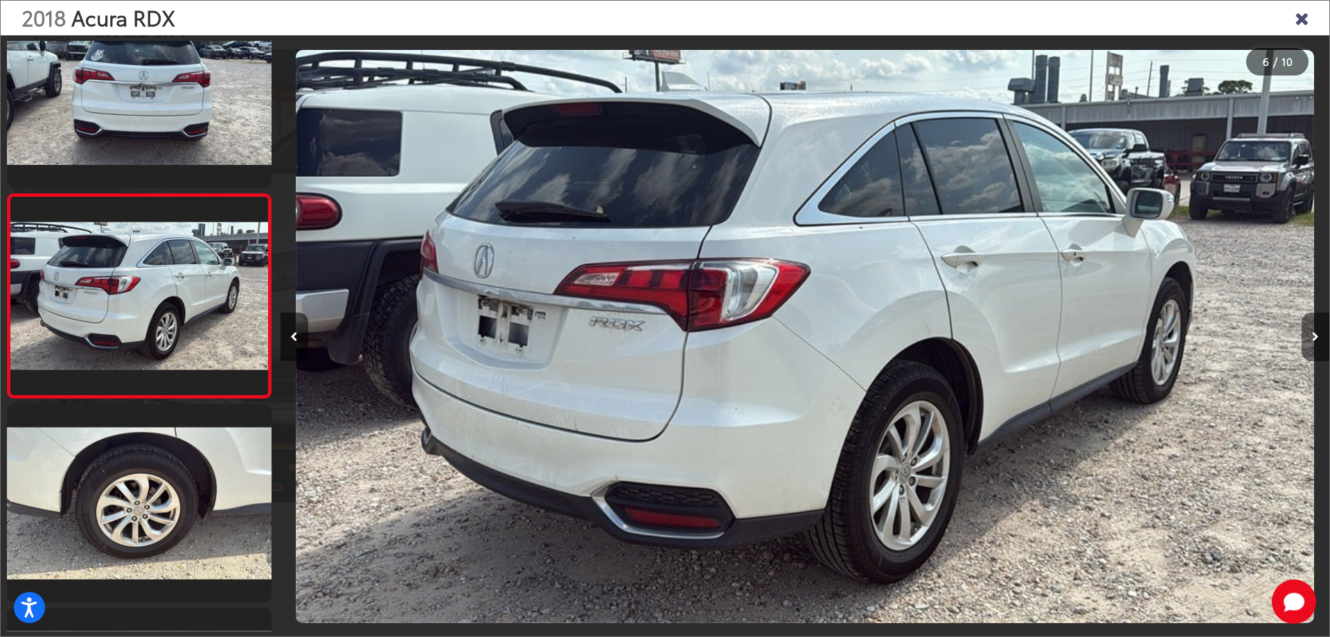
click at [1310, 328] on button "Next image" at bounding box center [1316, 337] width 28 height 49
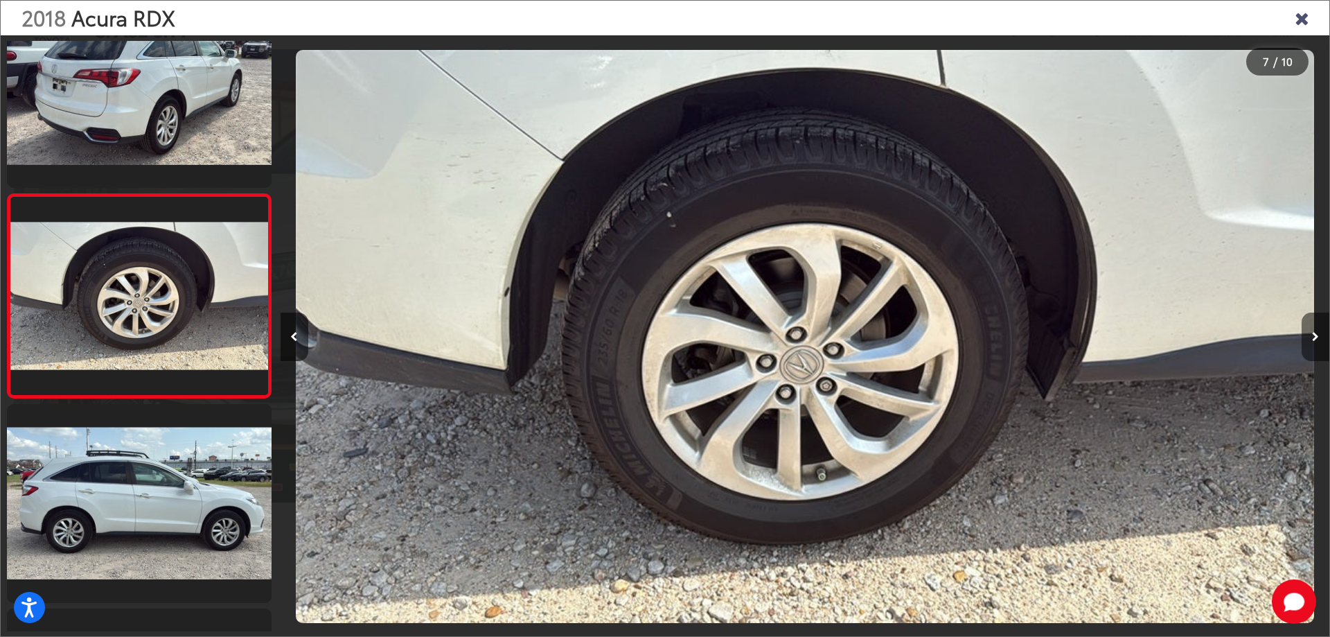
click at [1310, 328] on button "Next image" at bounding box center [1316, 337] width 28 height 49
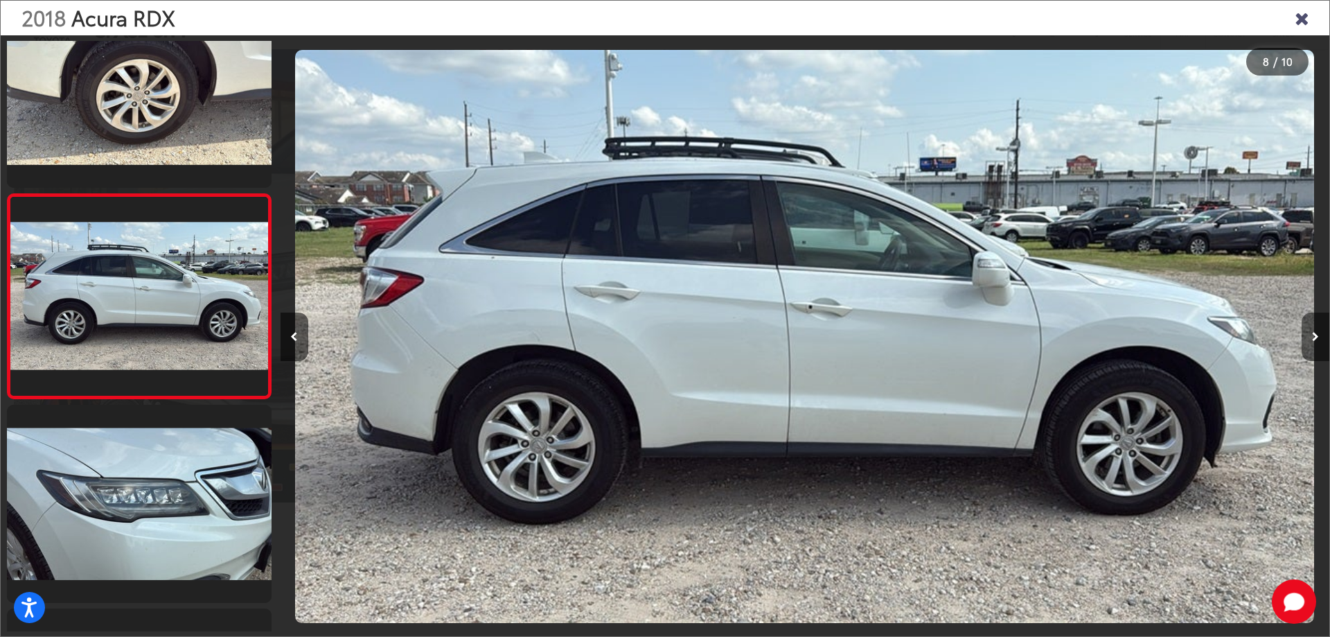
click at [1310, 328] on button "Next image" at bounding box center [1316, 337] width 28 height 49
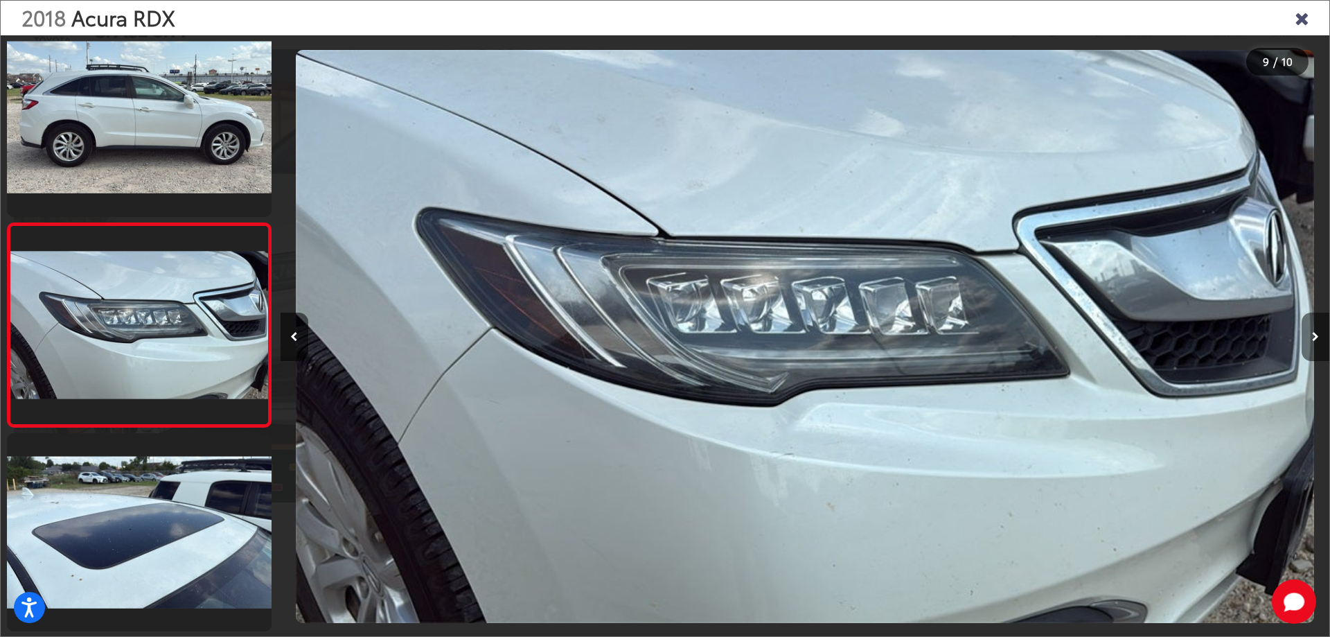
click at [1310, 328] on button "Next image" at bounding box center [1316, 337] width 28 height 49
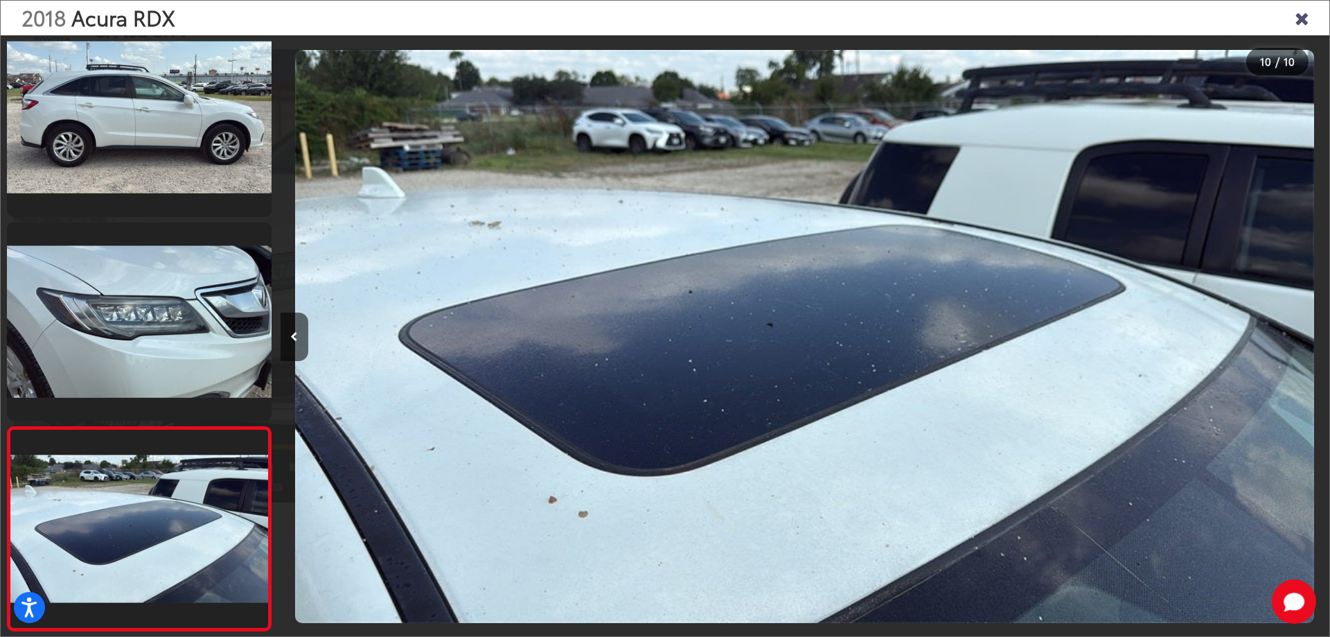
click at [1310, 328] on div at bounding box center [1198, 336] width 263 height 602
click at [1302, 17] on icon "Close gallery" at bounding box center [1302, 17] width 14 height 18
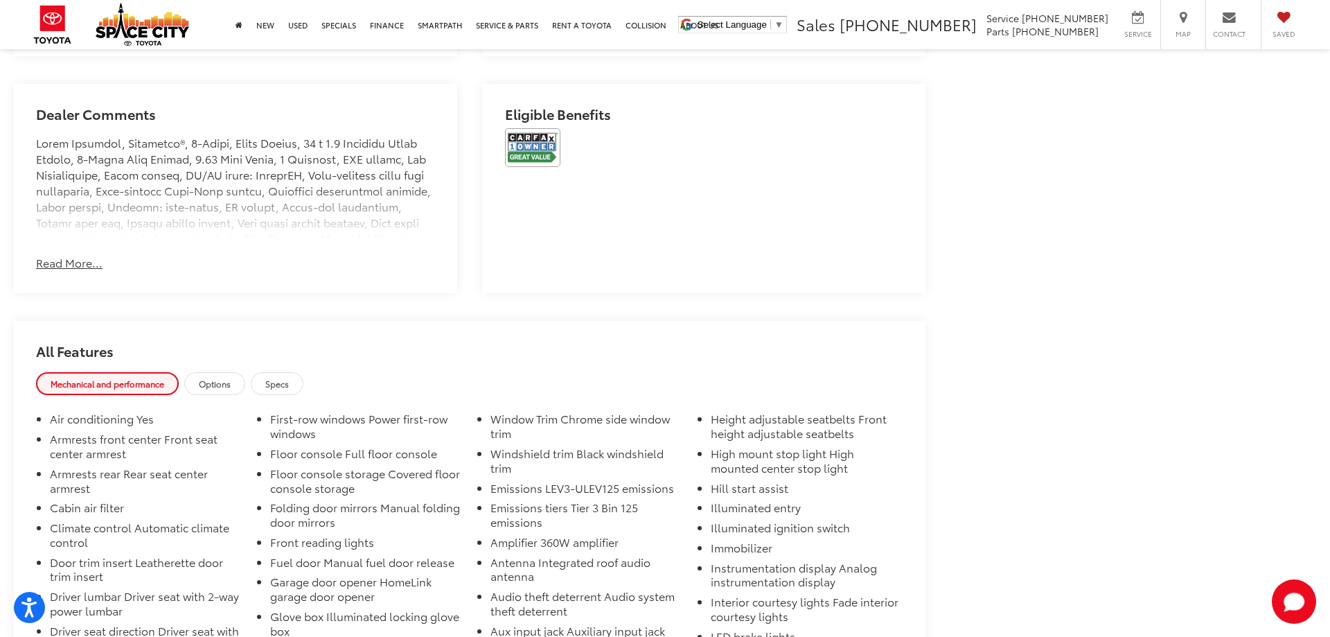
click at [79, 266] on button "Read More..." at bounding box center [69, 263] width 67 height 16
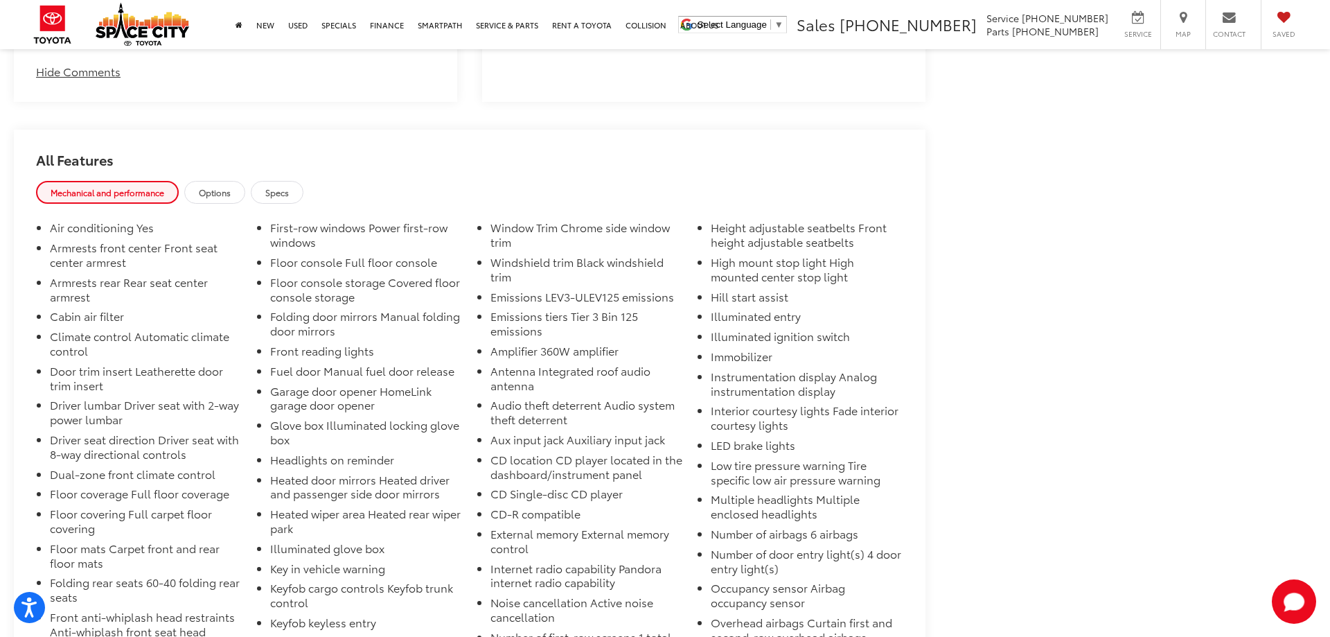
click at [231, 186] on span "Options" at bounding box center [215, 192] width 32 height 12
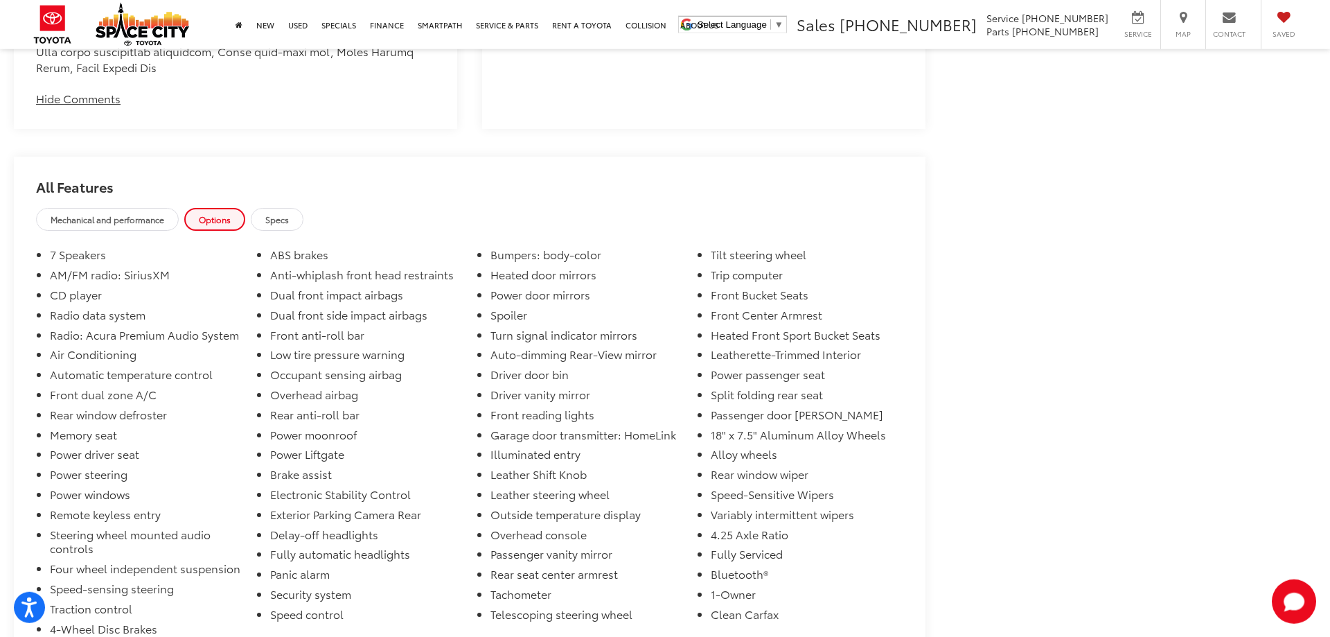
scroll to position [2076, 0]
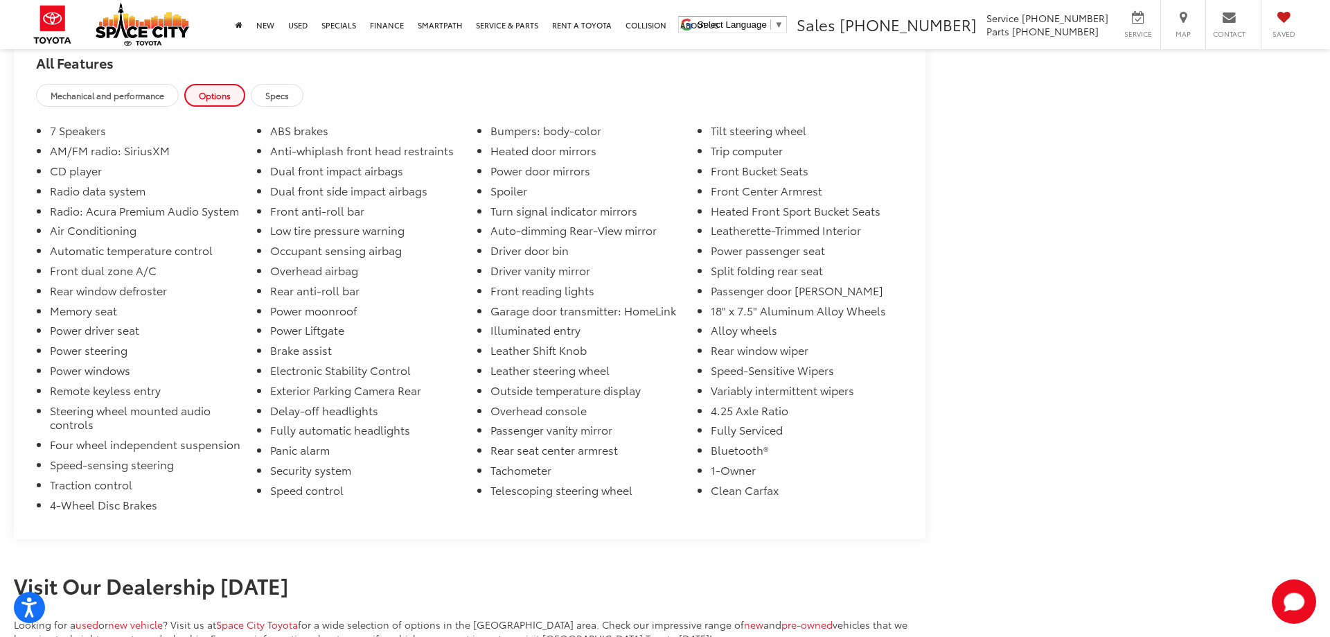
click at [289, 89] on span "Specs" at bounding box center [277, 95] width 24 height 12
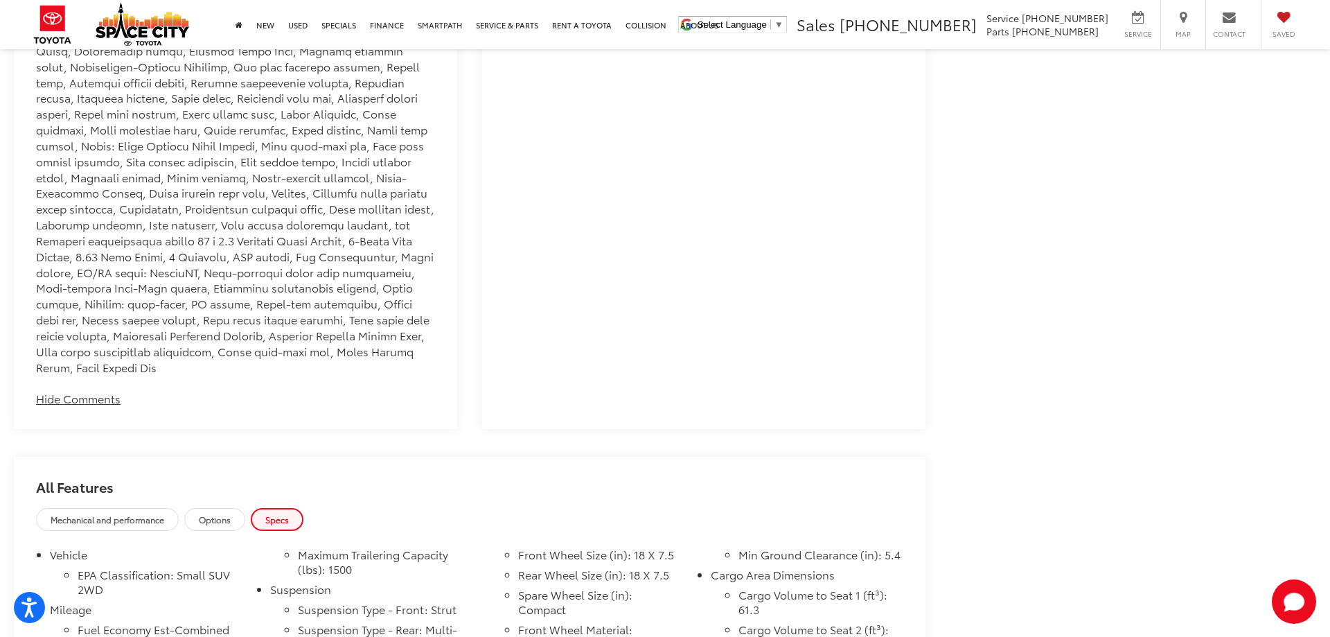
scroll to position [1087, 0]
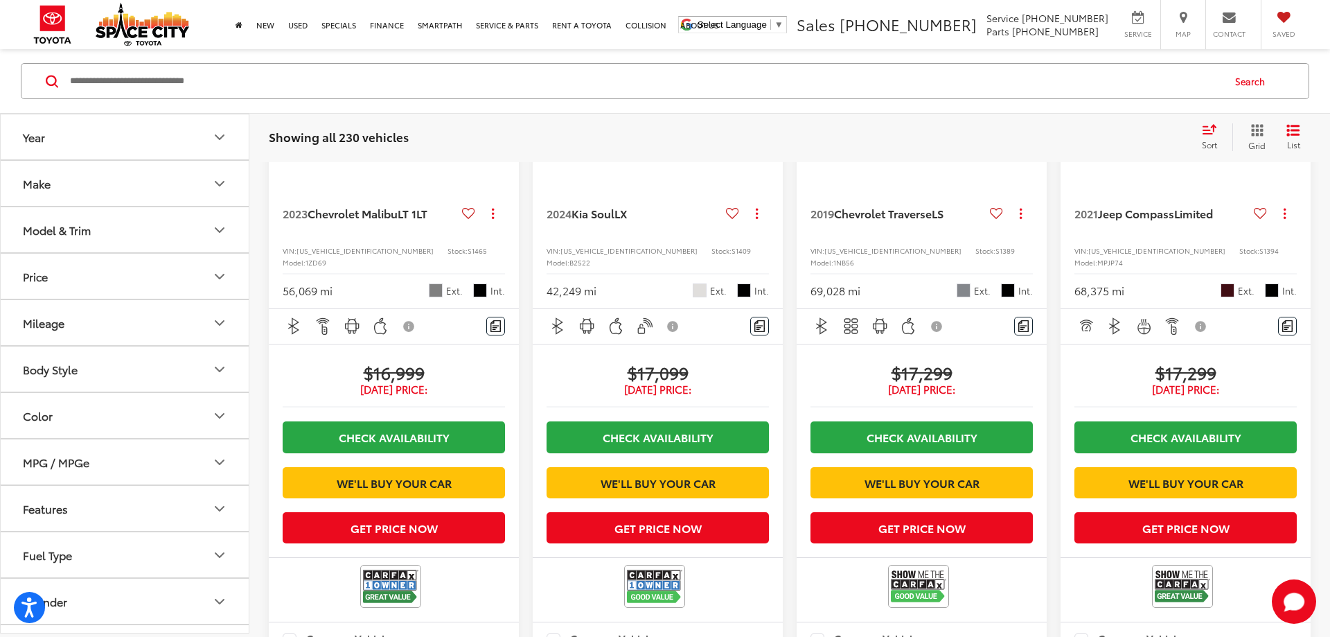
scroll to position [1759, 0]
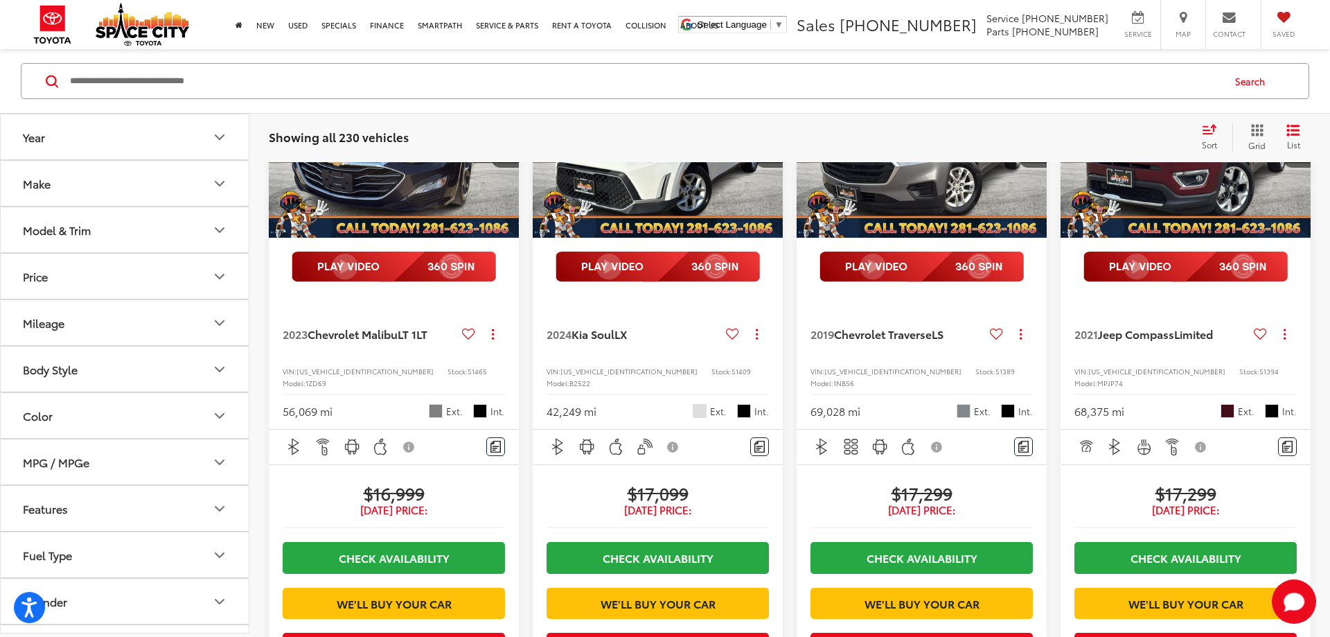
click at [1178, 238] on img "2021 Jeep Compass Limited 0" at bounding box center [1186, 143] width 252 height 189
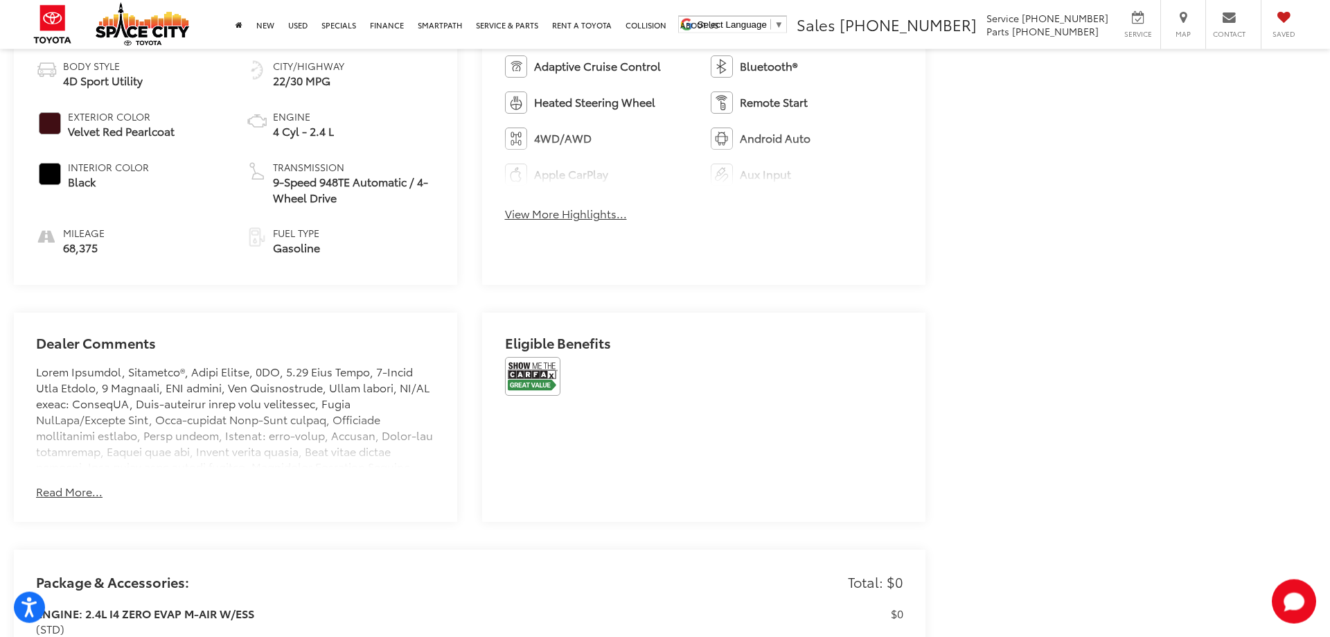
scroll to position [778, 0]
click at [529, 373] on img at bounding box center [532, 375] width 55 height 39
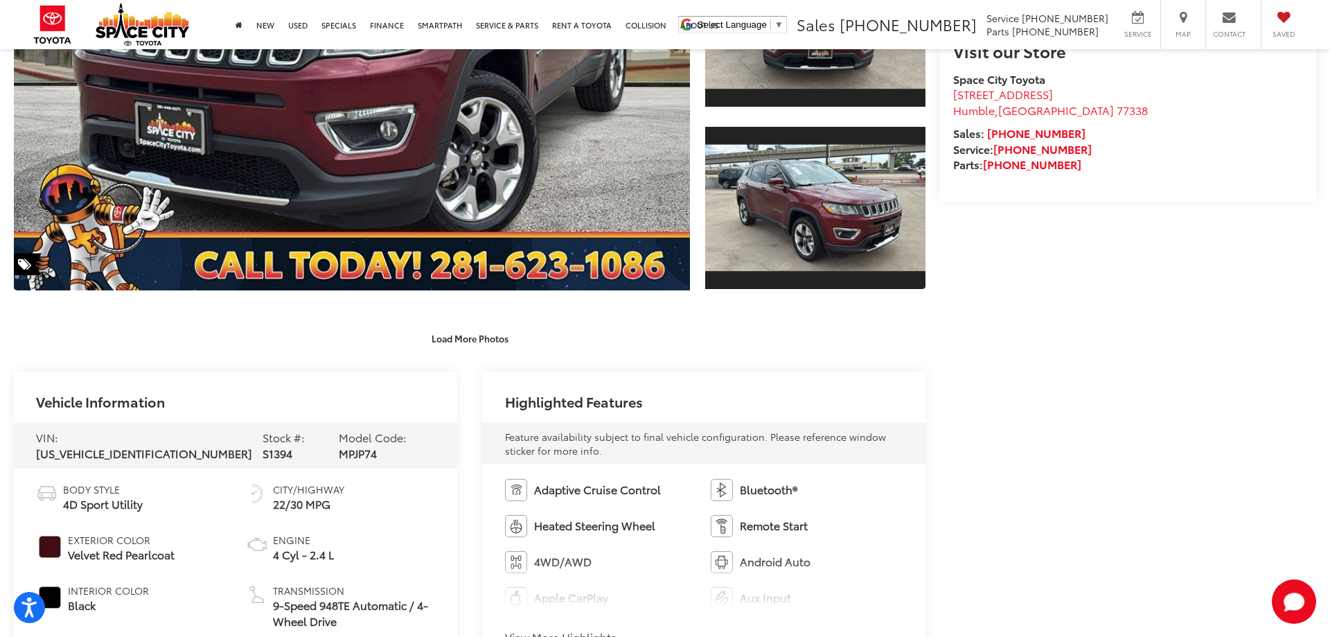
scroll to position [71, 0]
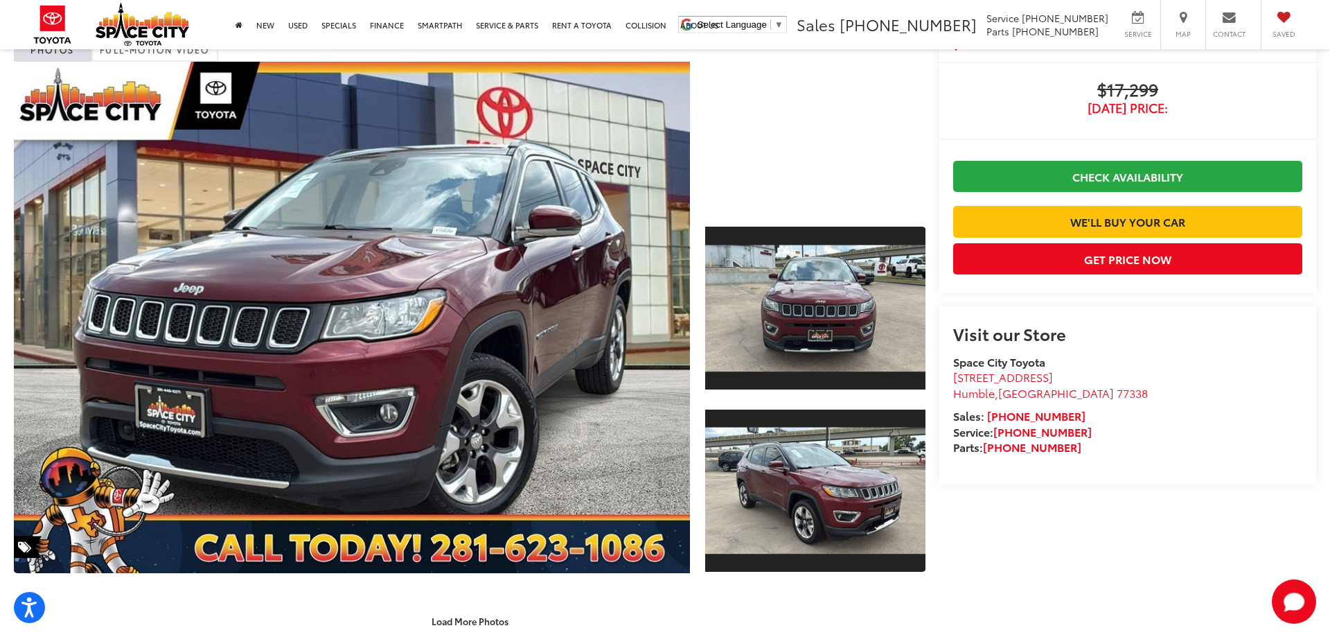
click at [784, 184] on div at bounding box center [815, 135] width 220 height 147
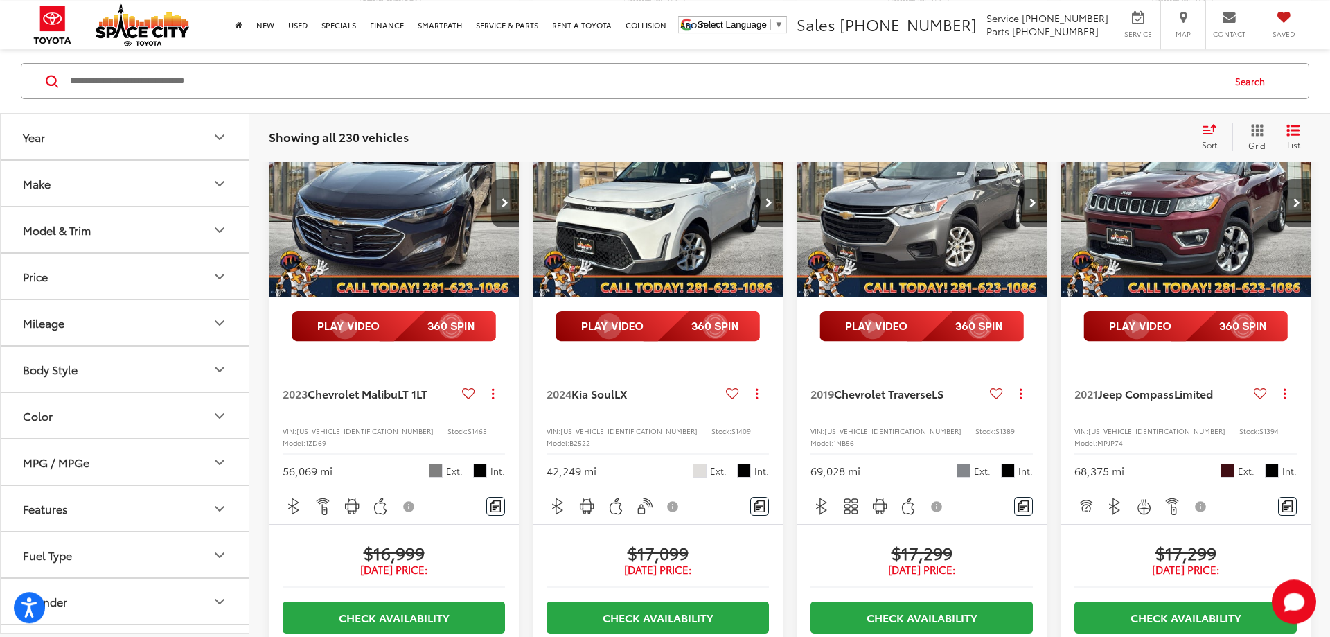
scroll to position [1829, 0]
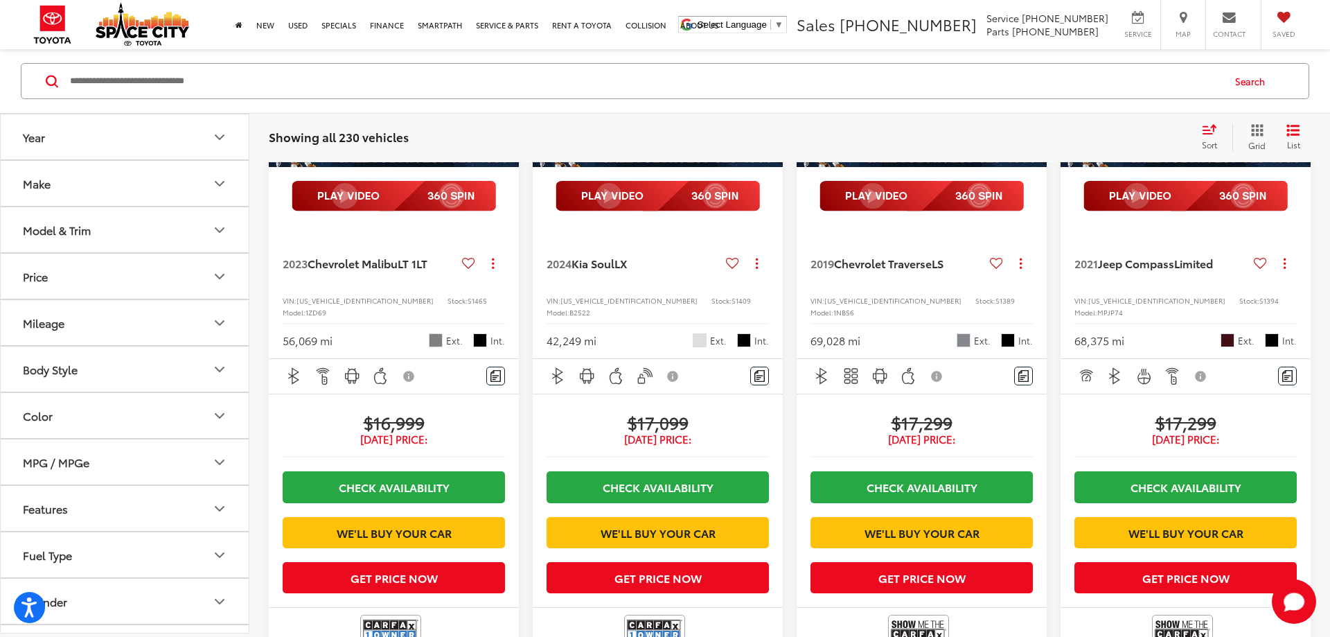
click at [1135, 326] on div "2021 Jeep Compass Limited Copy Link Share Print View Details VIN: 3C4NJDCB7MT58…" at bounding box center [1186, 291] width 250 height 133
click at [1146, 168] on img "2021 Jeep Compass Limited 0" at bounding box center [1186, 73] width 252 height 189
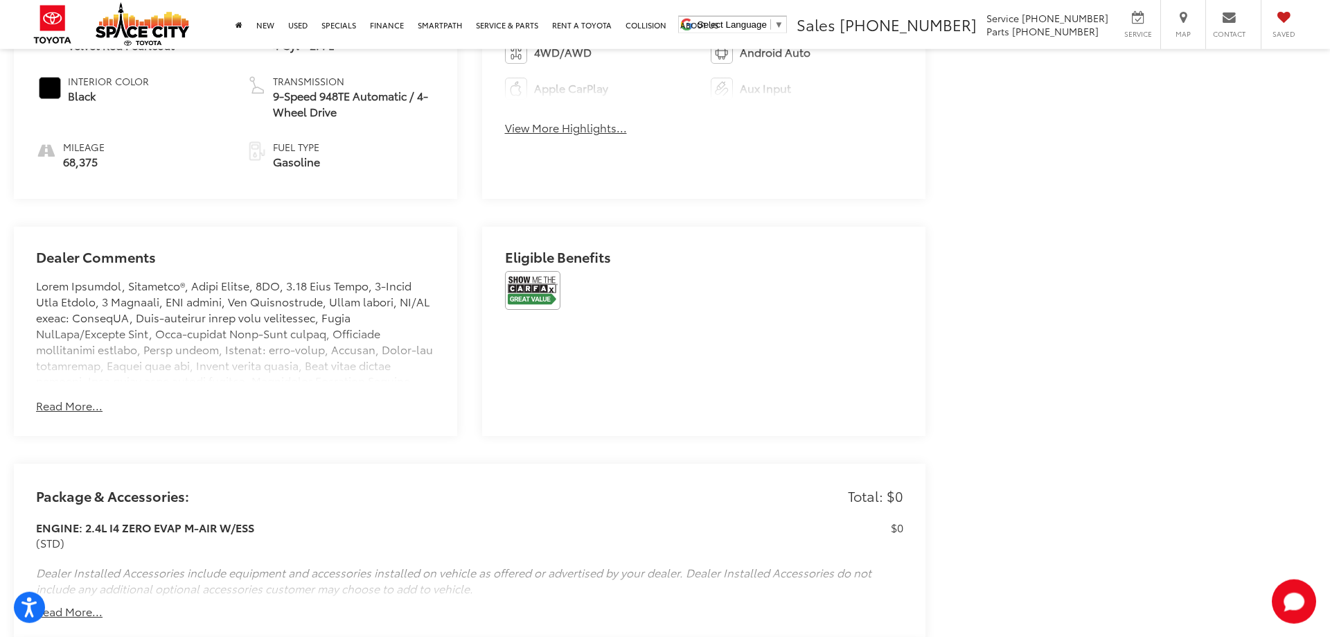
scroll to position [876, 0]
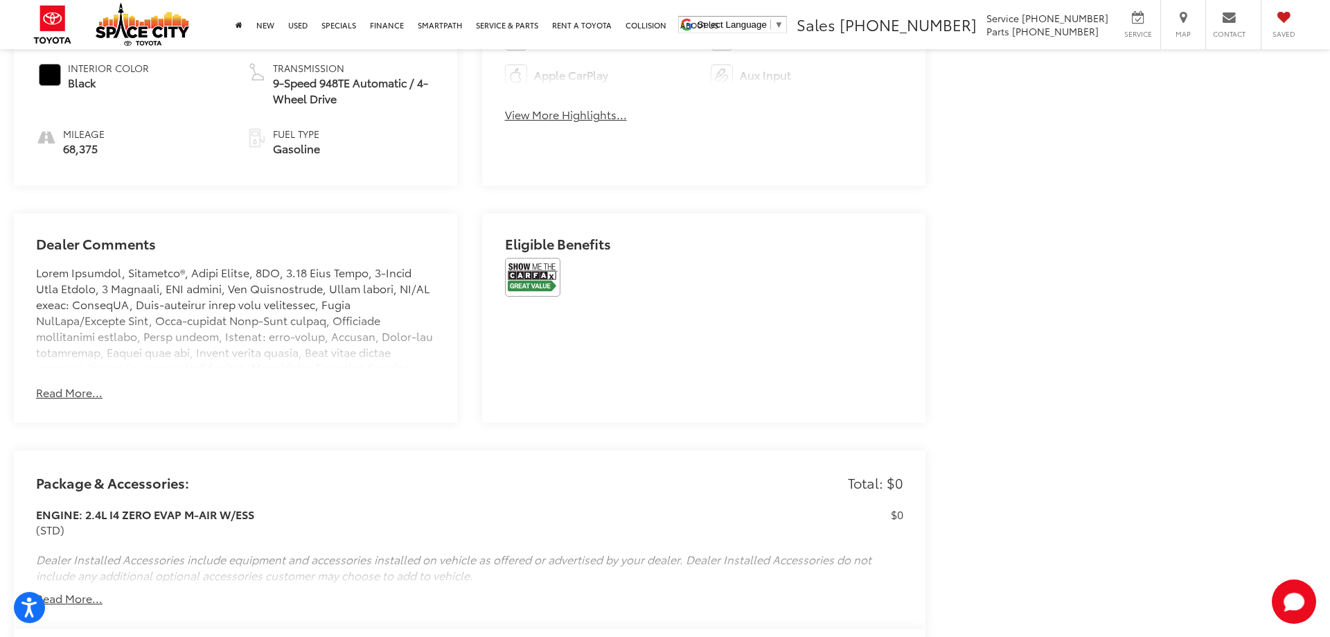
click at [68, 392] on button "Read More..." at bounding box center [69, 393] width 67 height 16
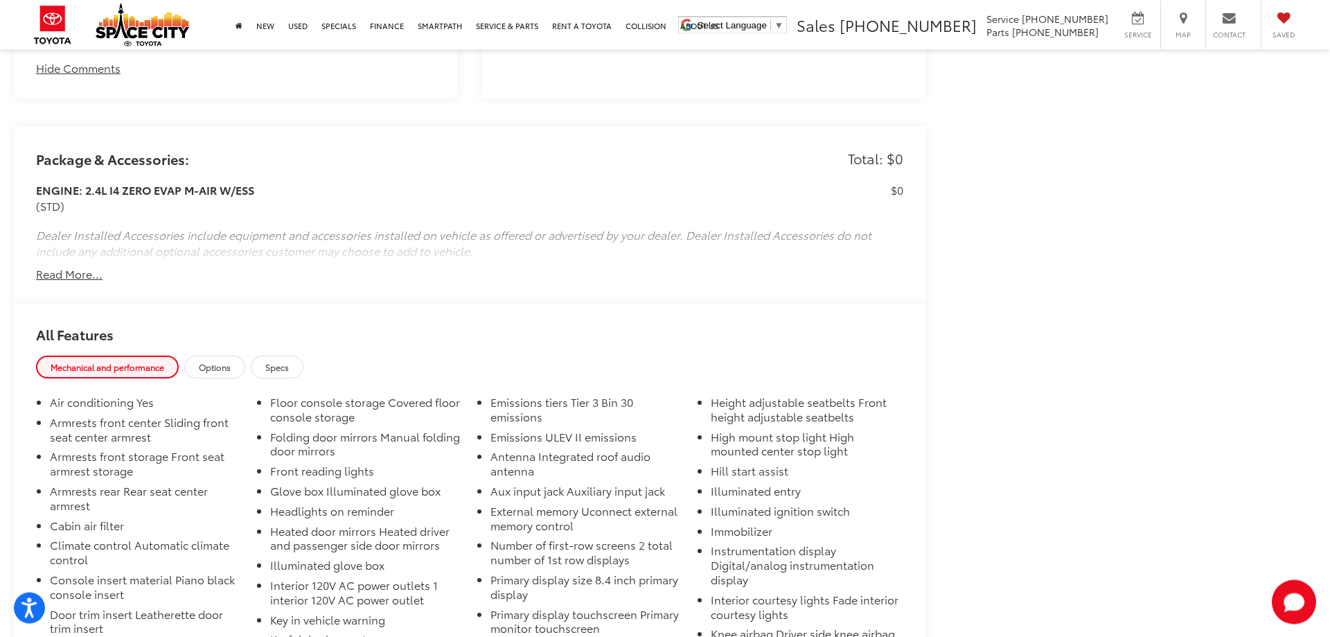
scroll to position [2007, 0]
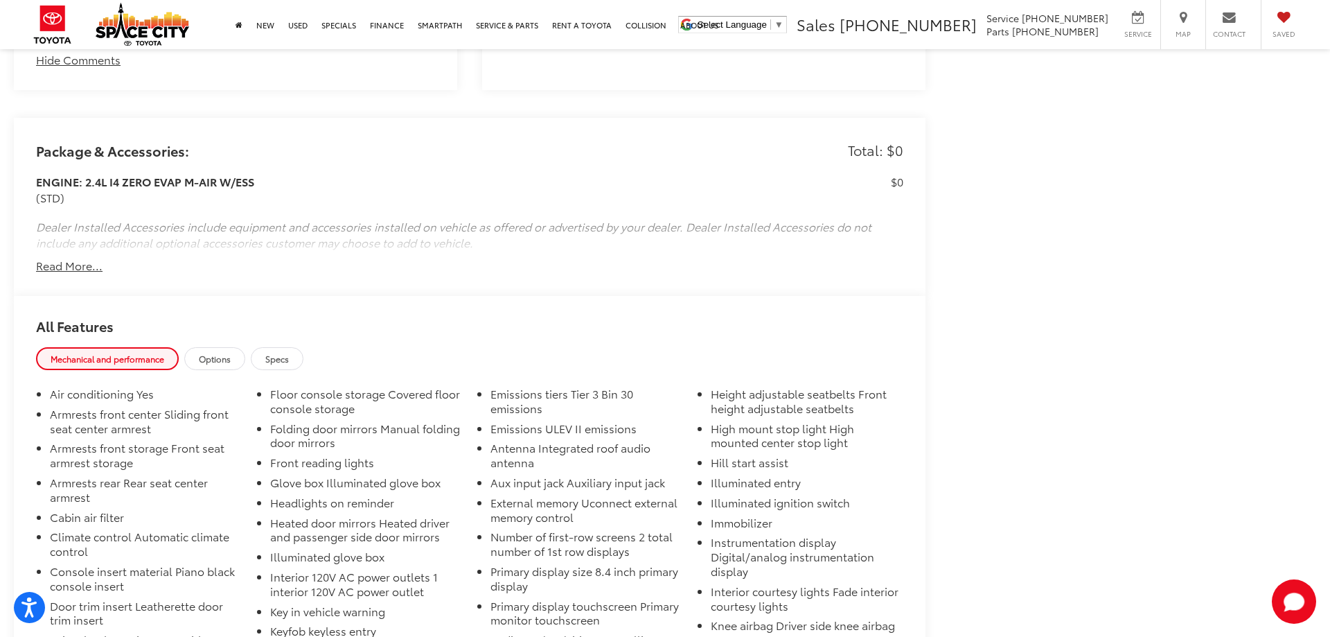
click at [76, 258] on button "Read More..." at bounding box center [69, 266] width 67 height 16
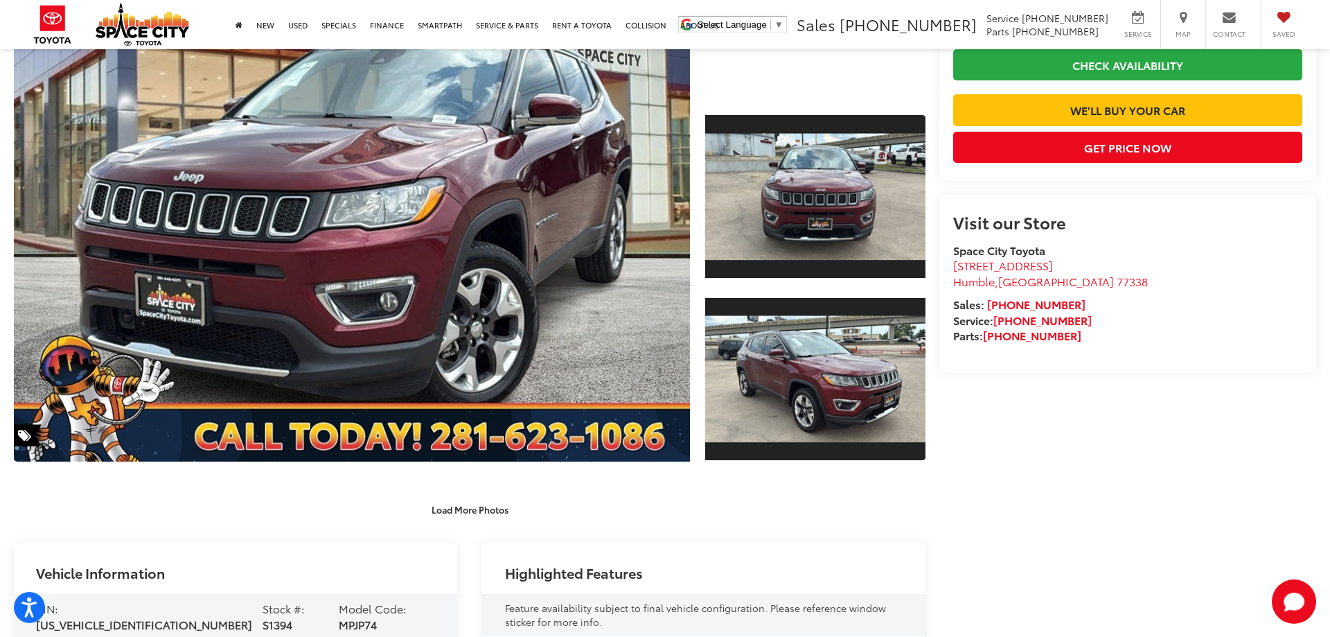
scroll to position [0, 0]
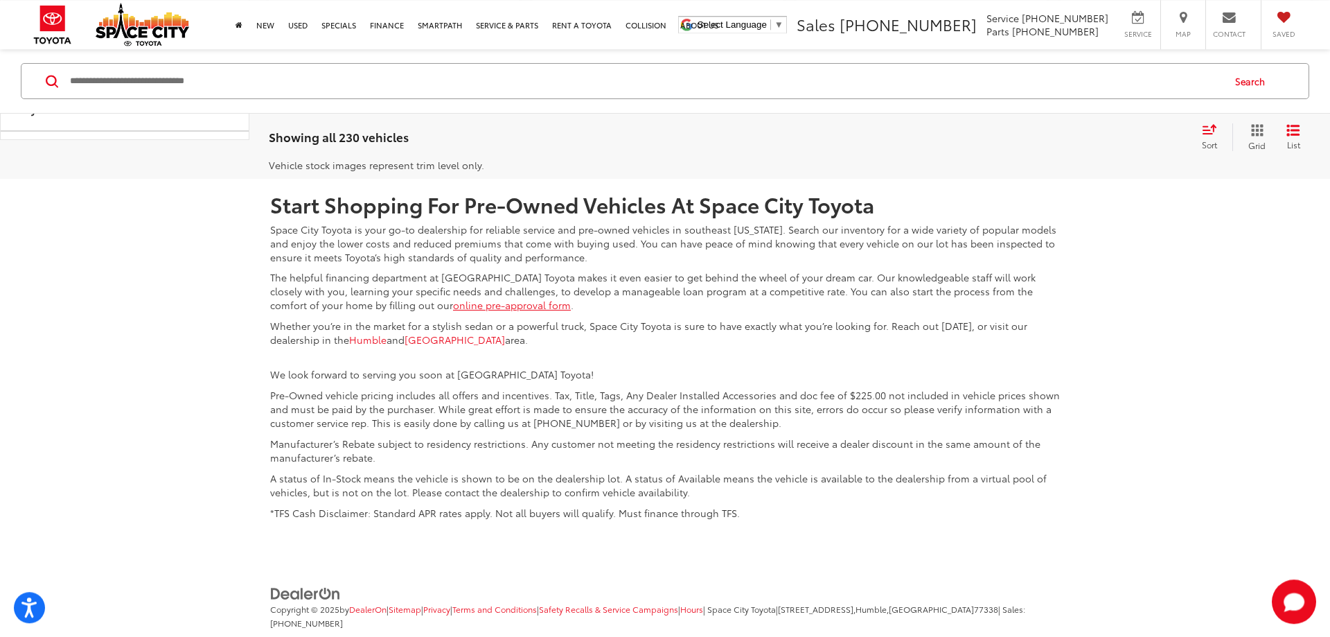
scroll to position [2466, 0]
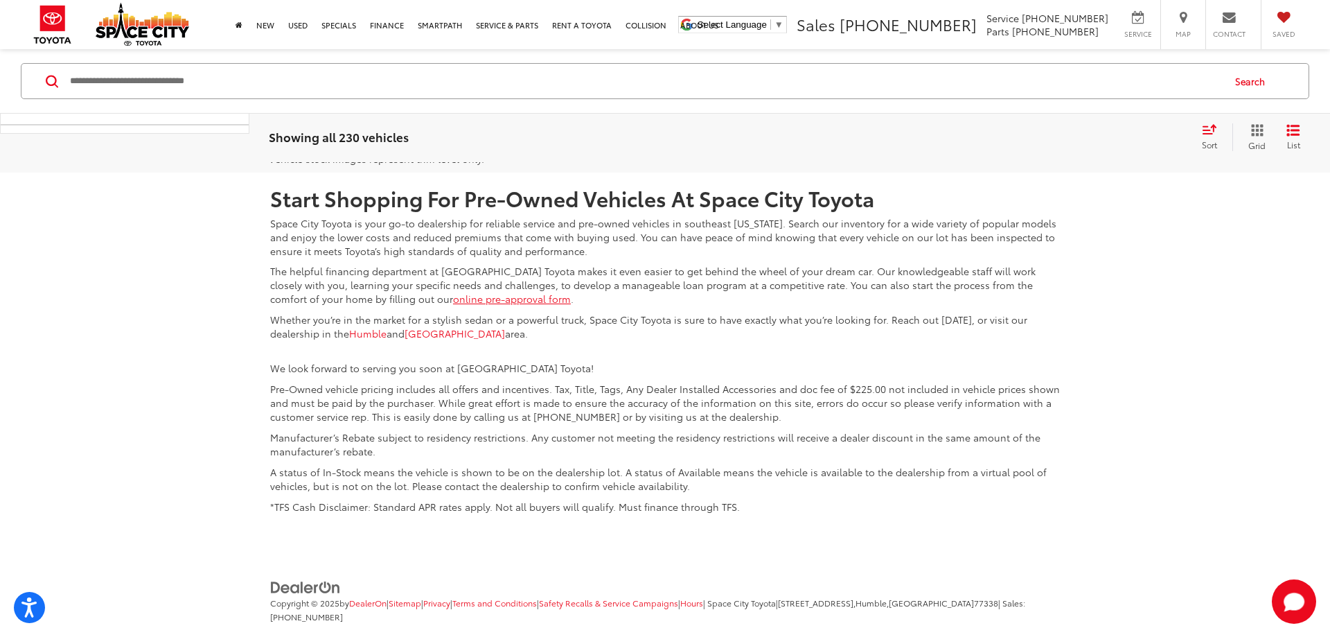
click at [1103, 82] on link "5" at bounding box center [1113, 69] width 21 height 25
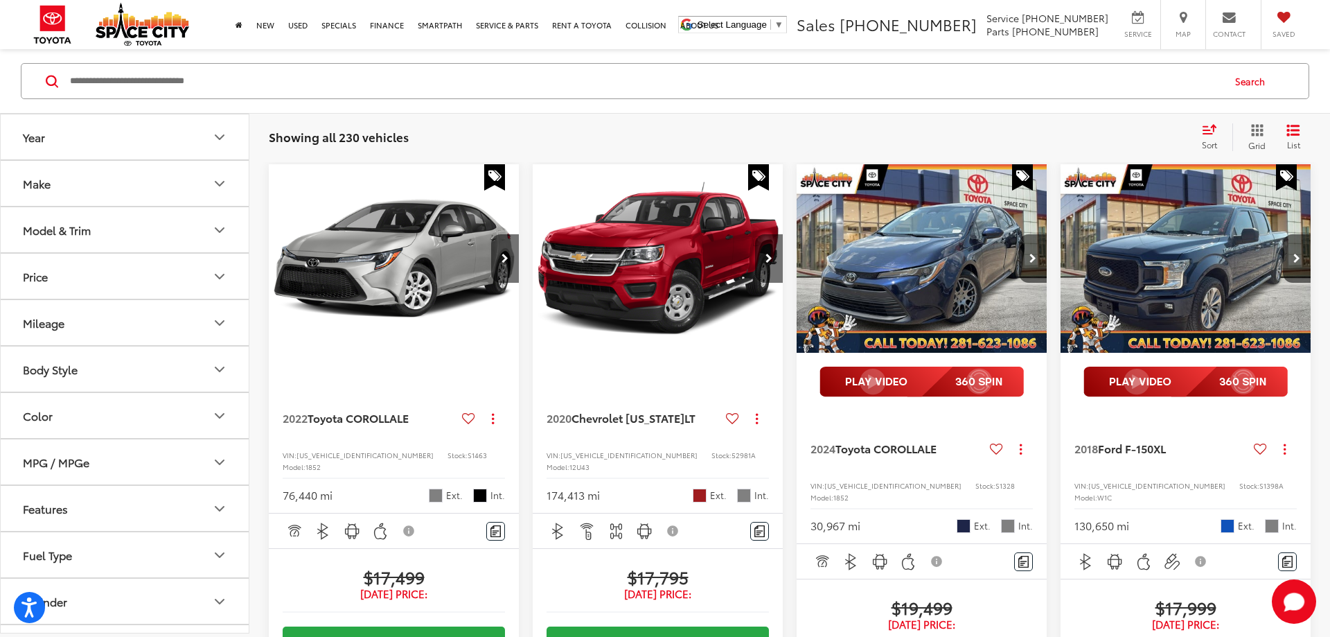
scroll to position [274, 0]
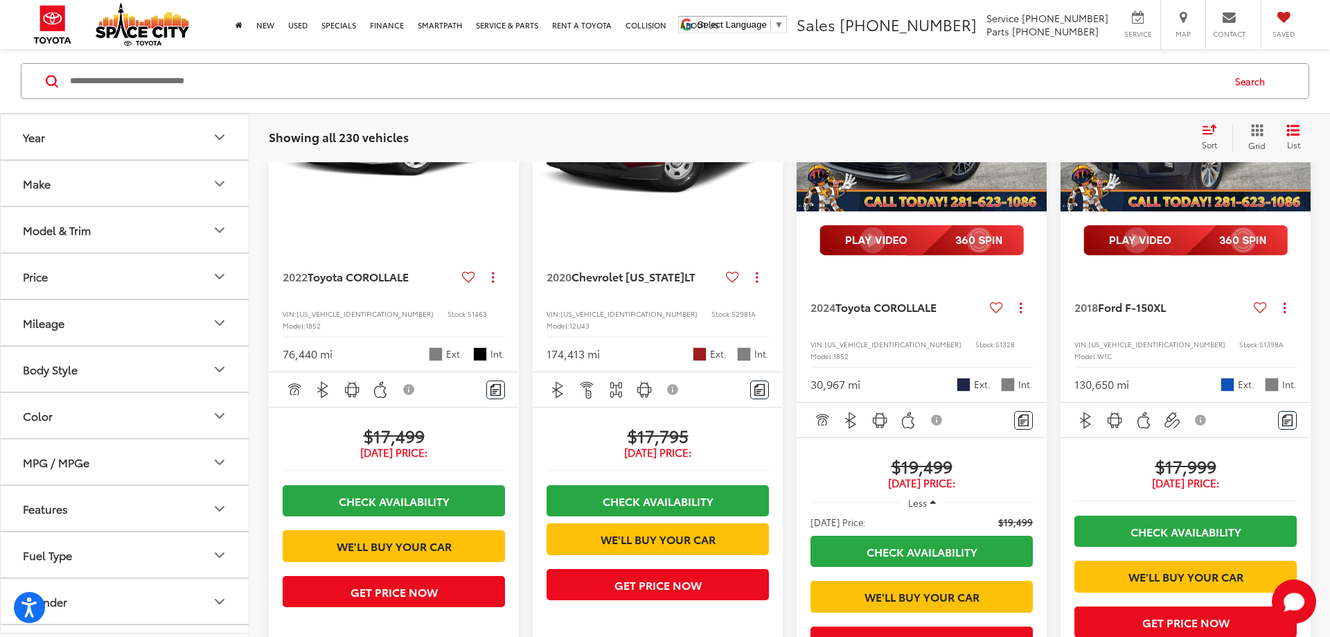
click at [437, 216] on div at bounding box center [394, 131] width 250 height 216
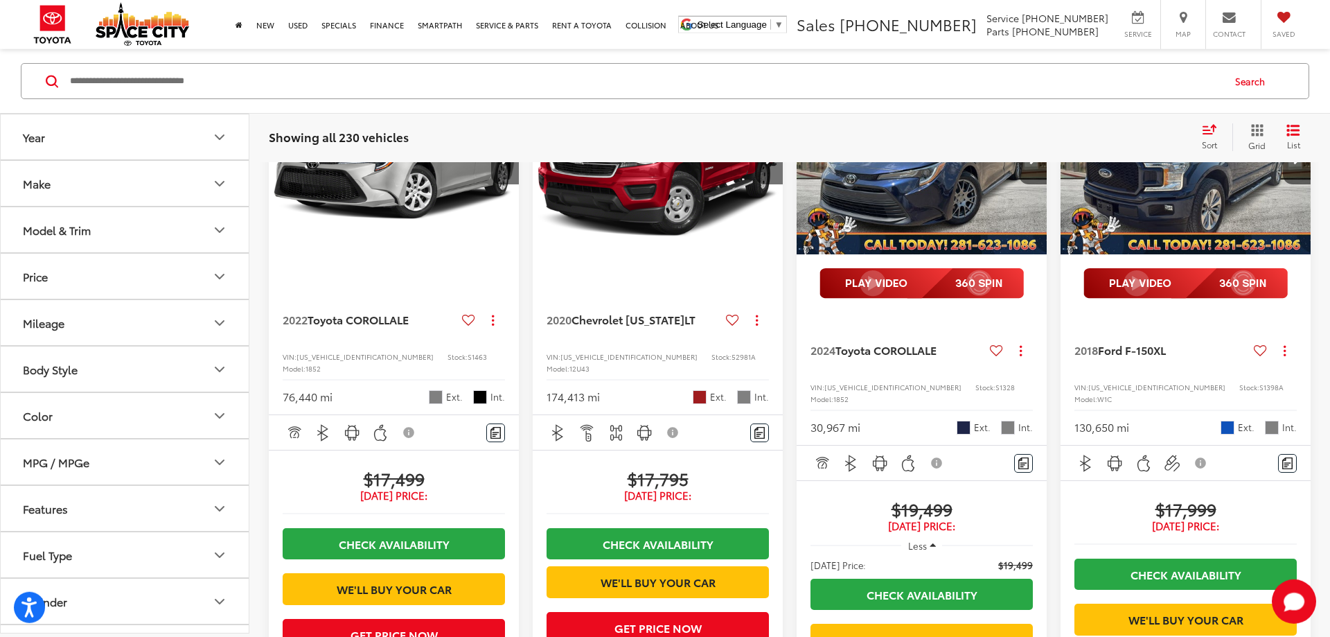
scroll to position [204, 0]
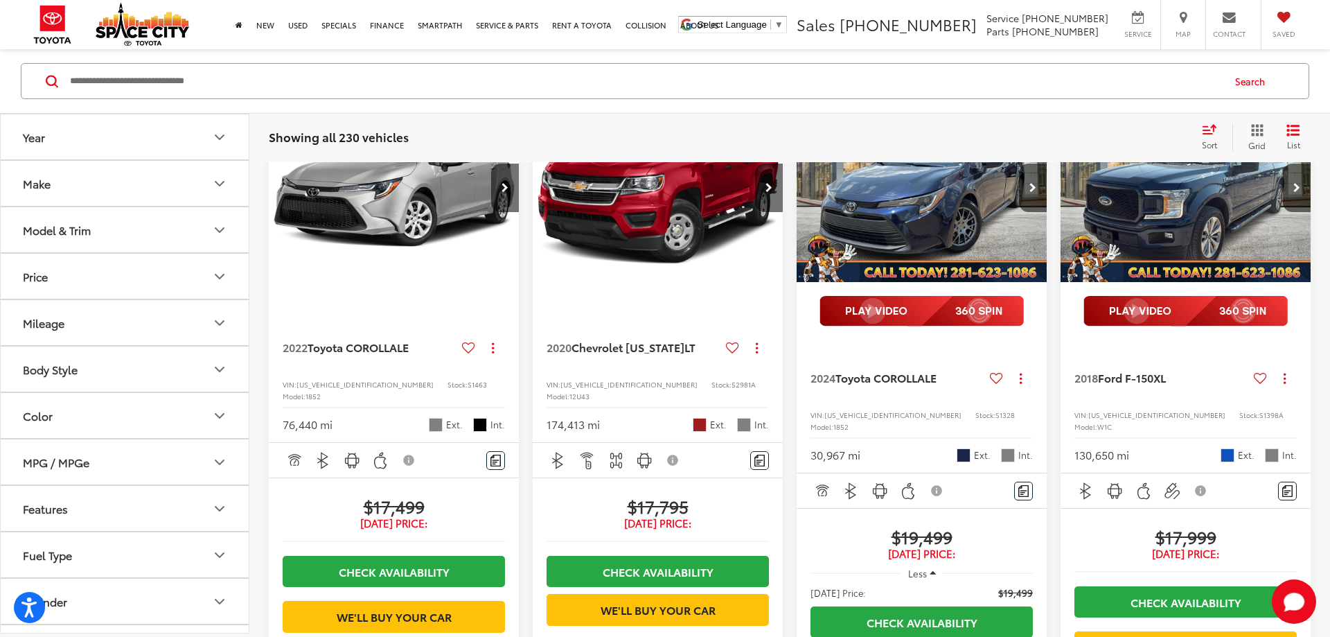
click at [397, 201] on img "2022 Toyota COROLLA LE 0" at bounding box center [394, 188] width 252 height 189
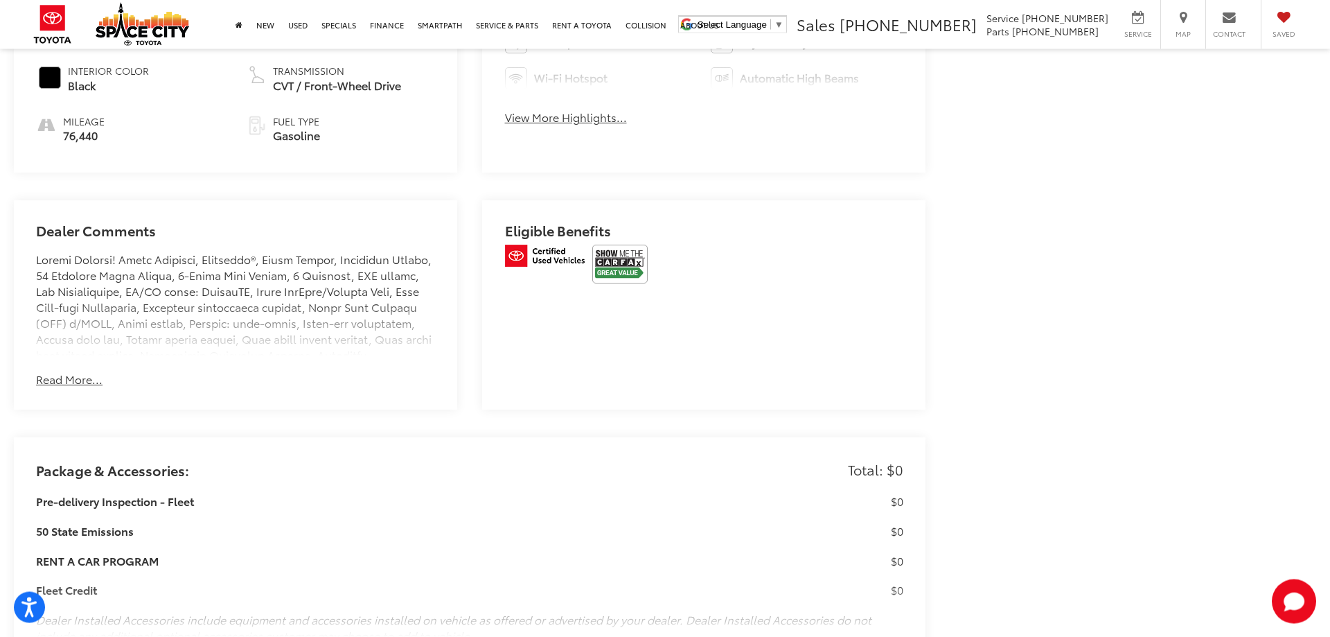
scroll to position [848, 0]
click at [606, 265] on img at bounding box center [619, 261] width 55 height 39
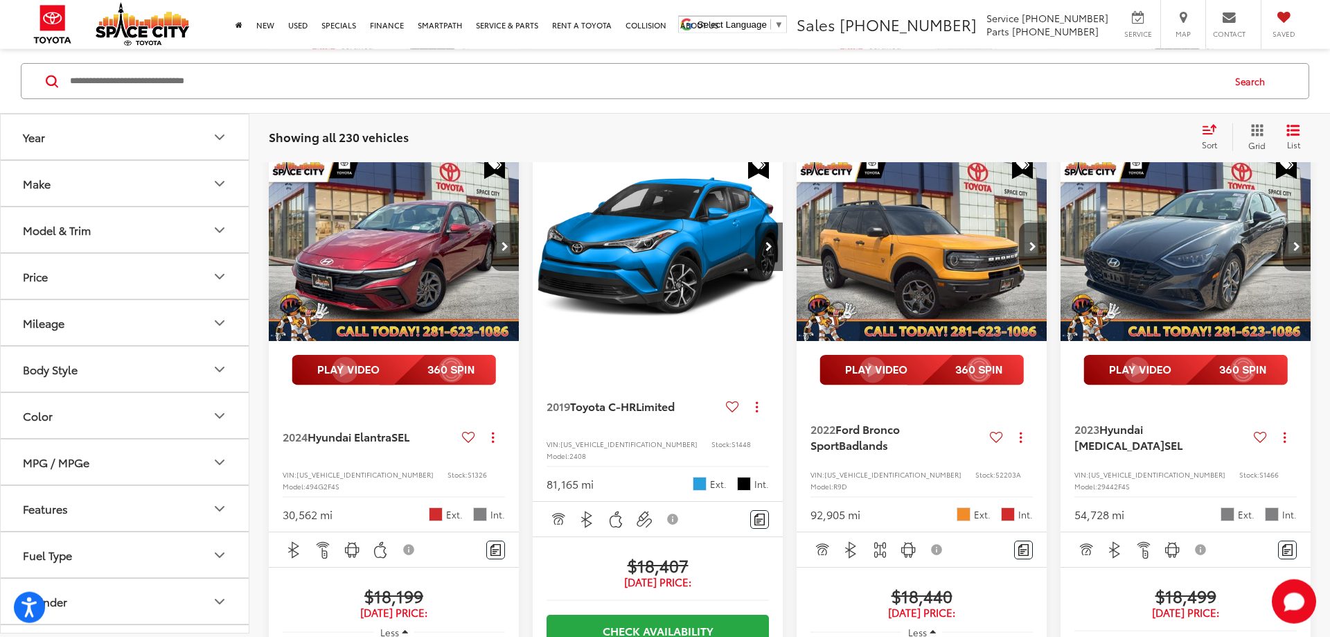
scroll to position [911, 0]
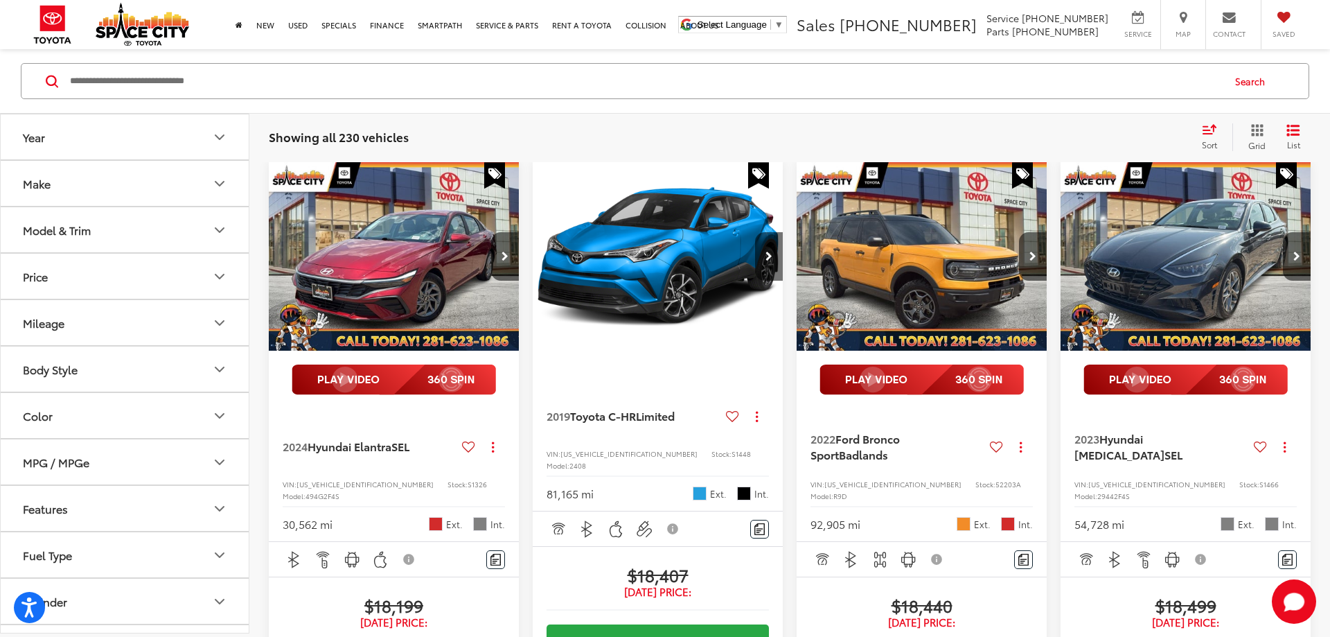
click at [376, 310] on img "2024 Hyundai Elantra SEL 0" at bounding box center [394, 256] width 252 height 189
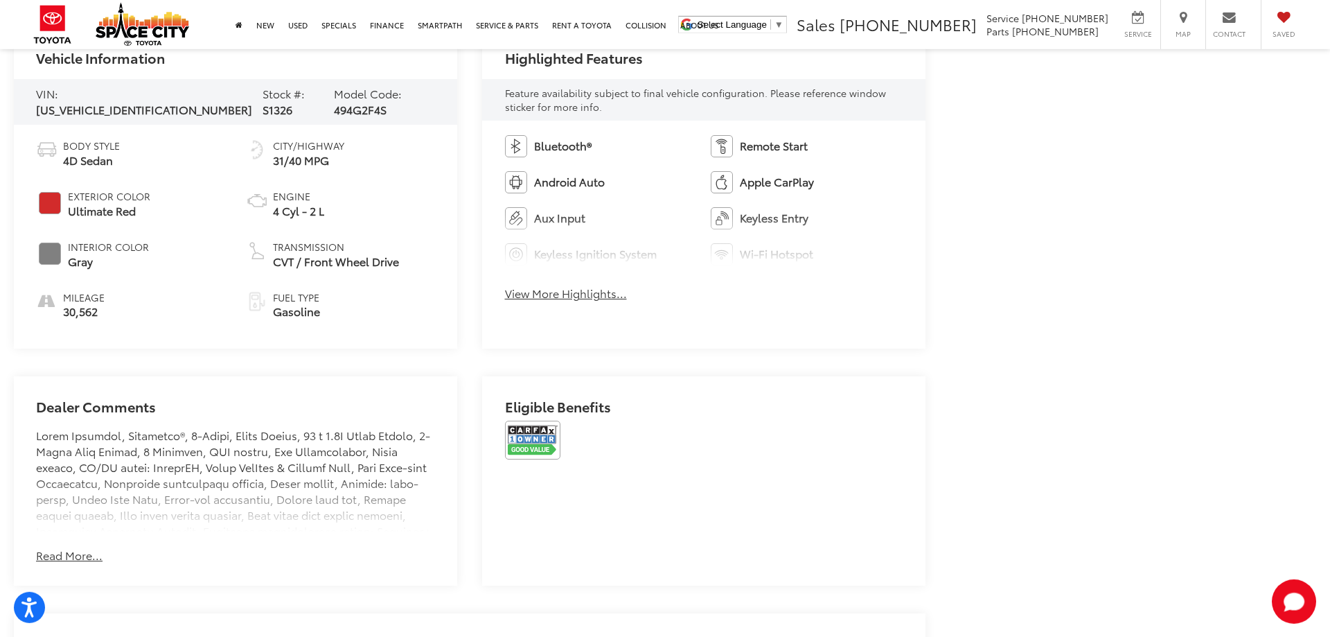
scroll to position [707, 0]
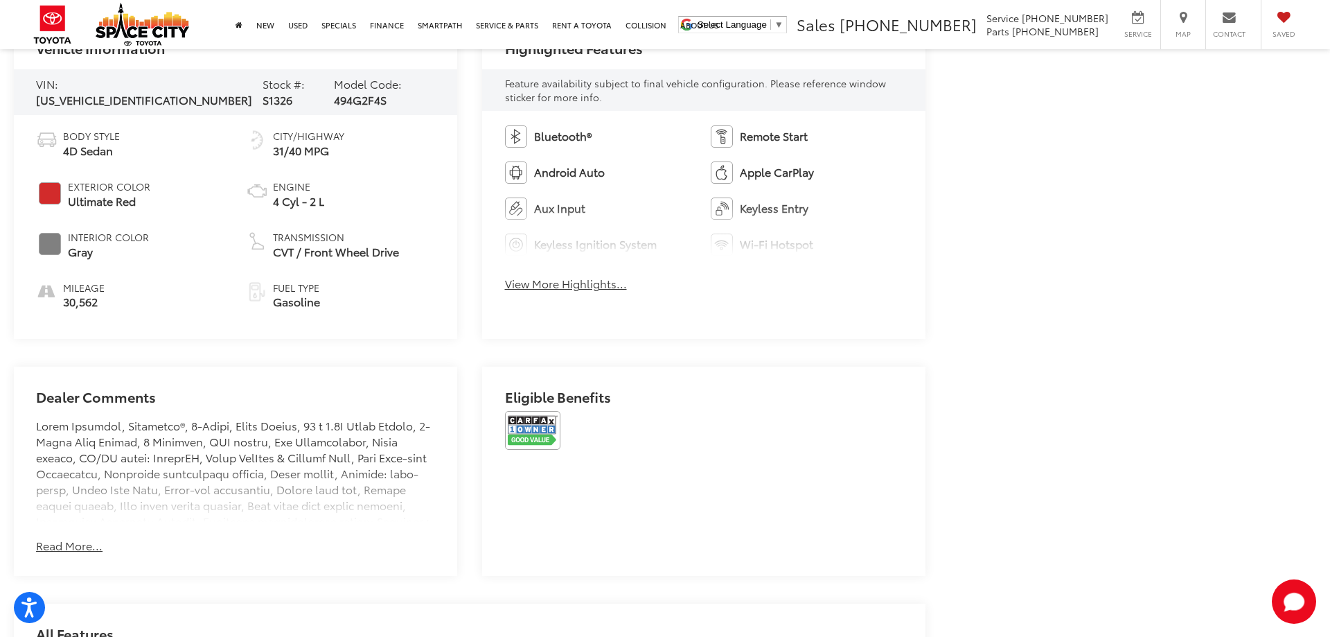
click at [534, 419] on img at bounding box center [532, 430] width 55 height 39
